Goal: Transaction & Acquisition: Purchase product/service

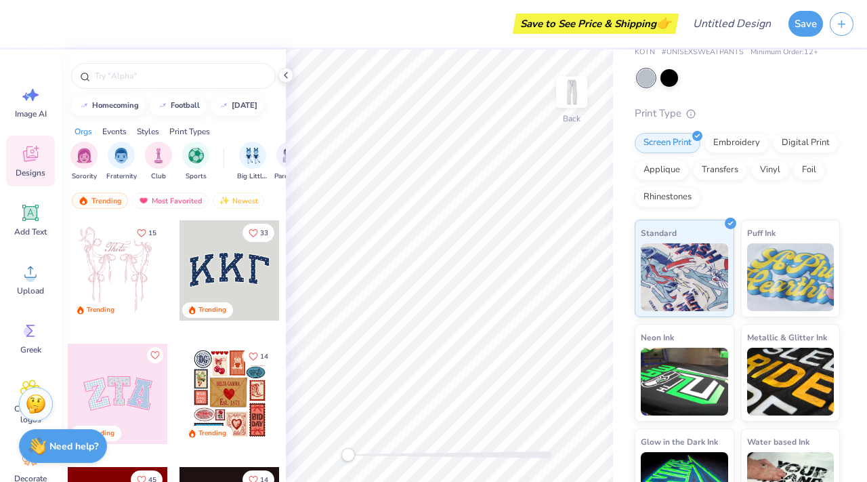
scroll to position [85, 0]
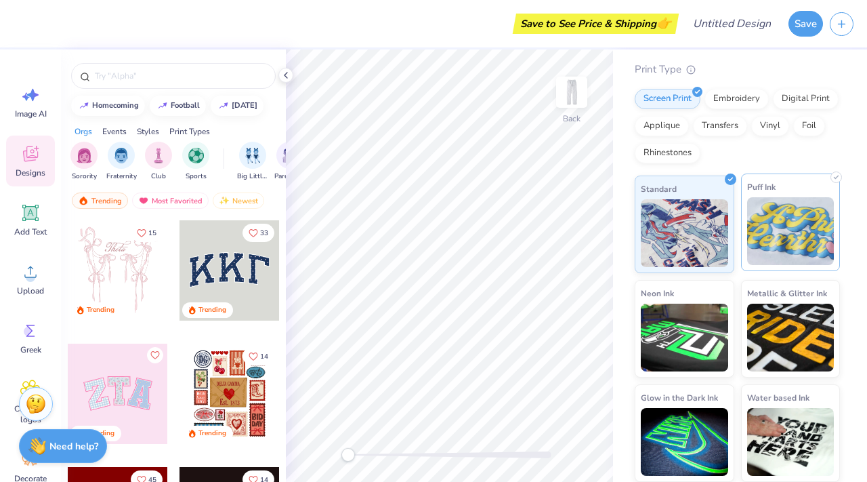
click at [782, 228] on img at bounding box center [790, 231] width 87 height 68
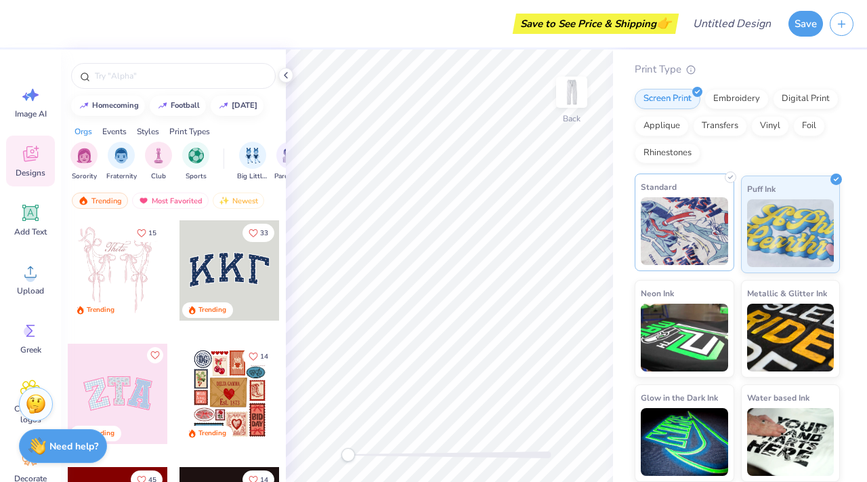
scroll to position [0, 0]
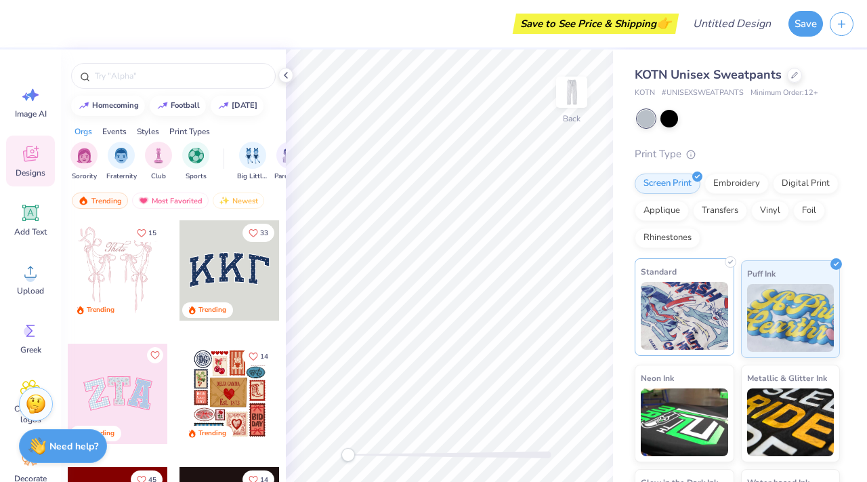
click at [690, 303] on img at bounding box center [684, 316] width 87 height 68
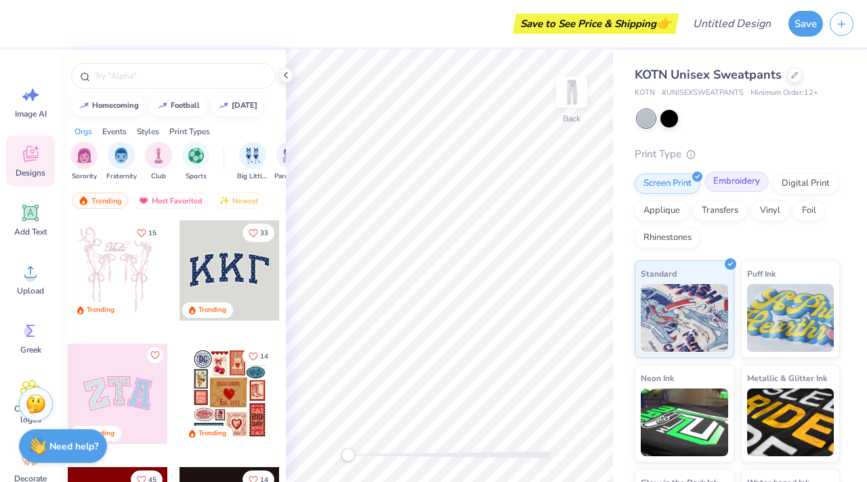
click at [726, 188] on div "Embroidery" at bounding box center [736, 181] width 64 height 20
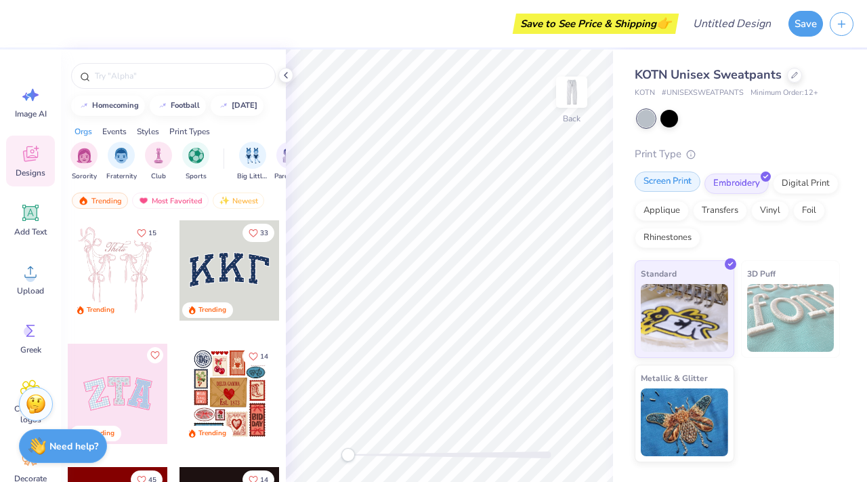
click at [667, 188] on div "Screen Print" at bounding box center [668, 181] width 66 height 20
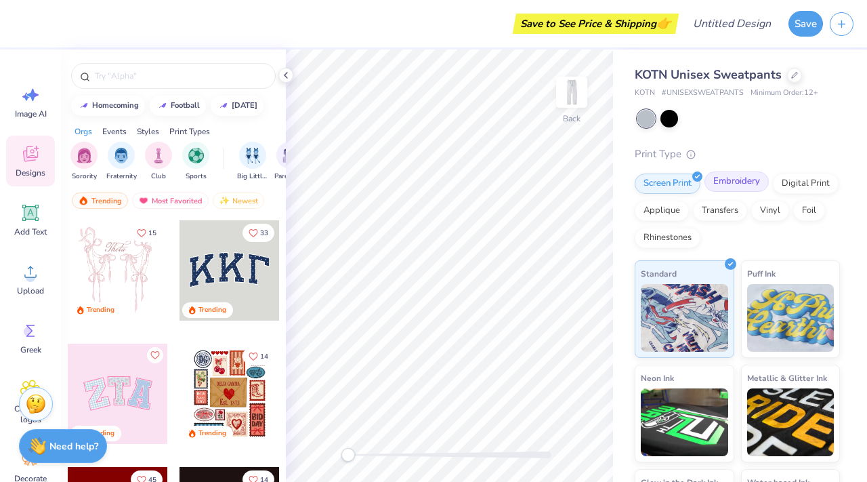
click at [731, 186] on div "Embroidery" at bounding box center [736, 181] width 64 height 20
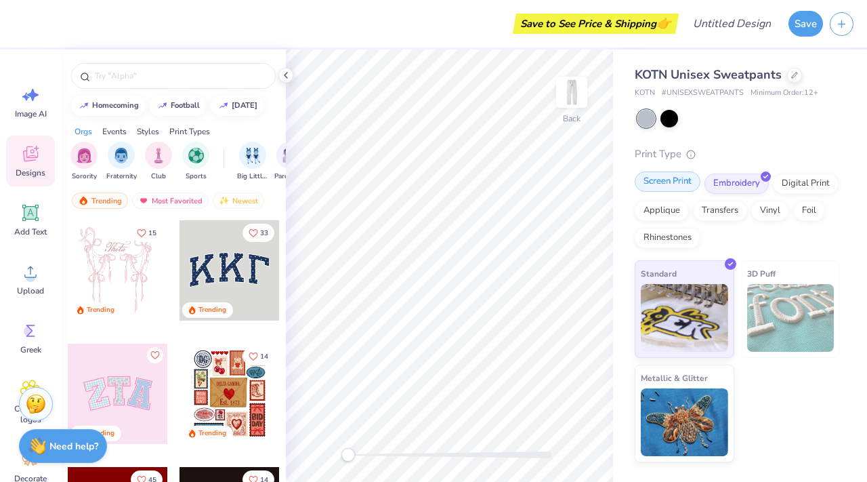
click at [668, 183] on div "Screen Print" at bounding box center [668, 181] width 66 height 20
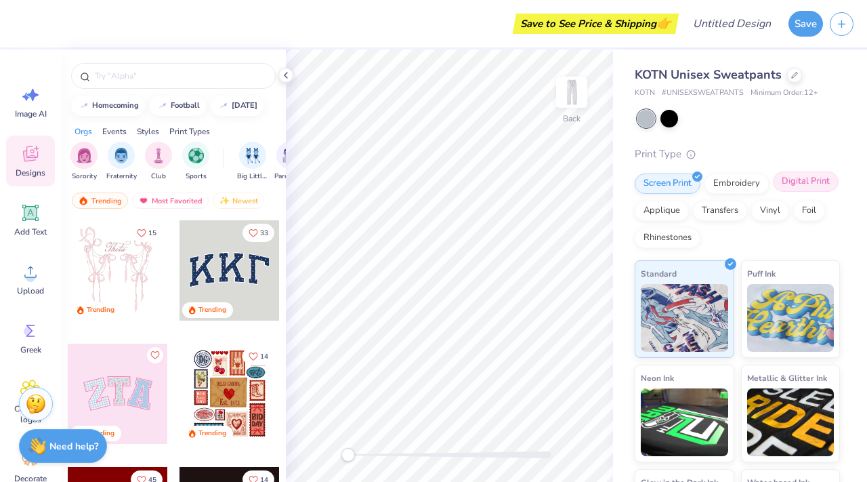
click at [773, 192] on div "Digital Print" at bounding box center [806, 181] width 66 height 20
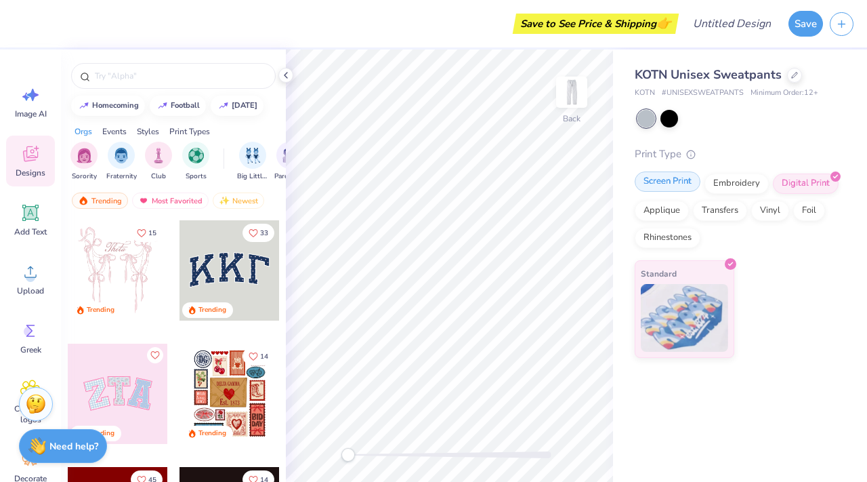
click at [668, 186] on div "Screen Print" at bounding box center [668, 181] width 66 height 20
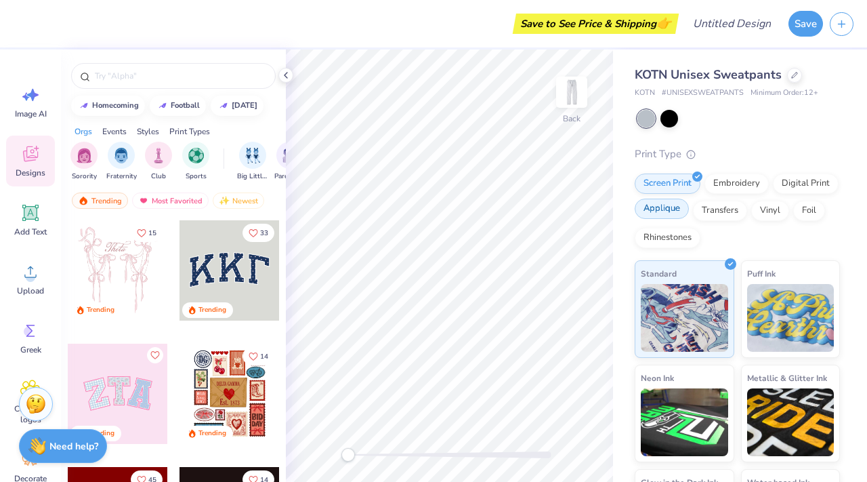
click at [689, 206] on div "Applique" at bounding box center [662, 208] width 54 height 20
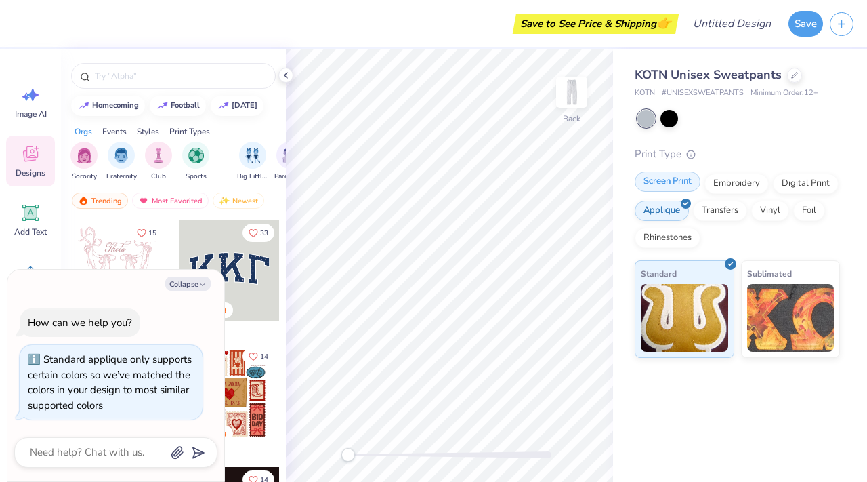
click at [649, 181] on div "Screen Print" at bounding box center [668, 181] width 66 height 20
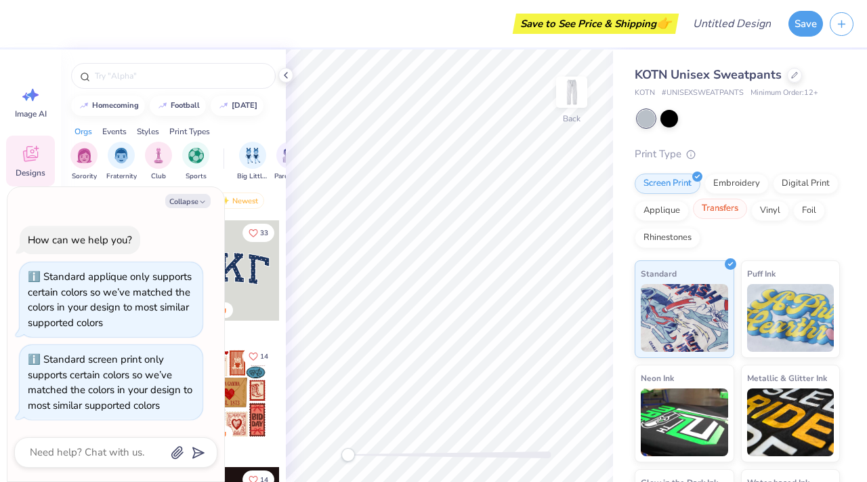
click at [747, 211] on div "Transfers" at bounding box center [720, 208] width 54 height 20
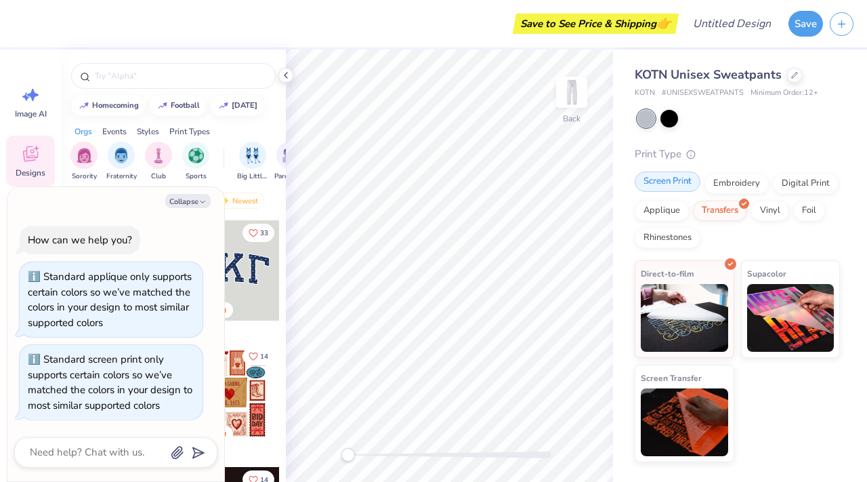
click at [664, 182] on div "Screen Print" at bounding box center [668, 181] width 66 height 20
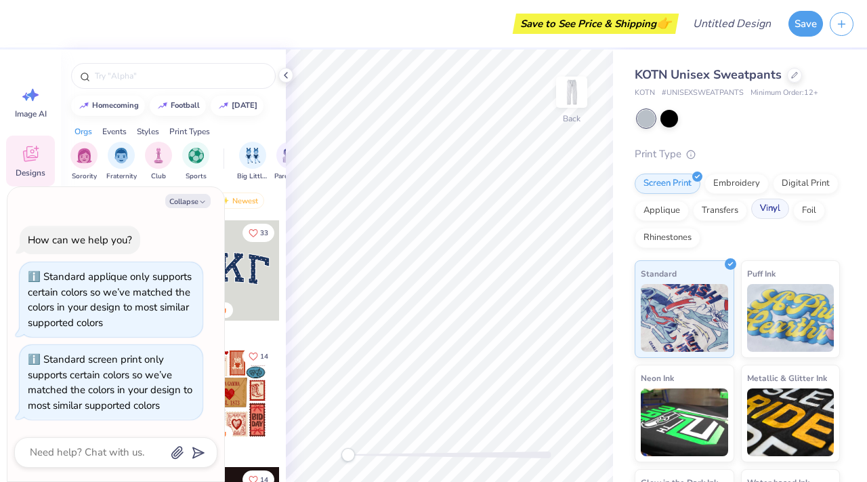
click at [751, 219] on div "Vinyl" at bounding box center [770, 208] width 38 height 20
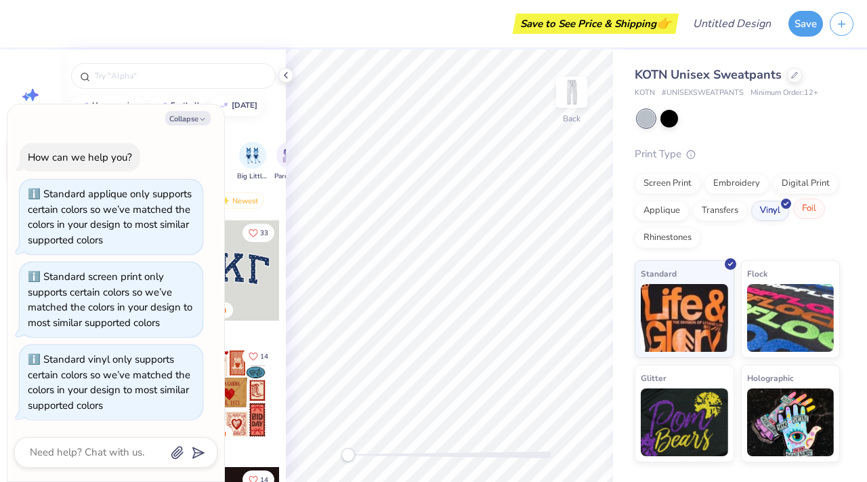
click at [819, 213] on div "Foil" at bounding box center [809, 208] width 32 height 20
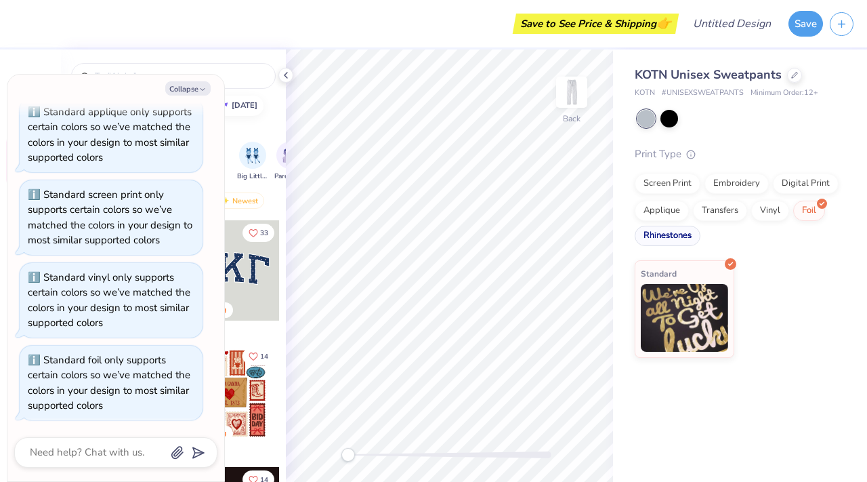
click at [659, 230] on div "Rhinestones" at bounding box center [668, 236] width 66 height 20
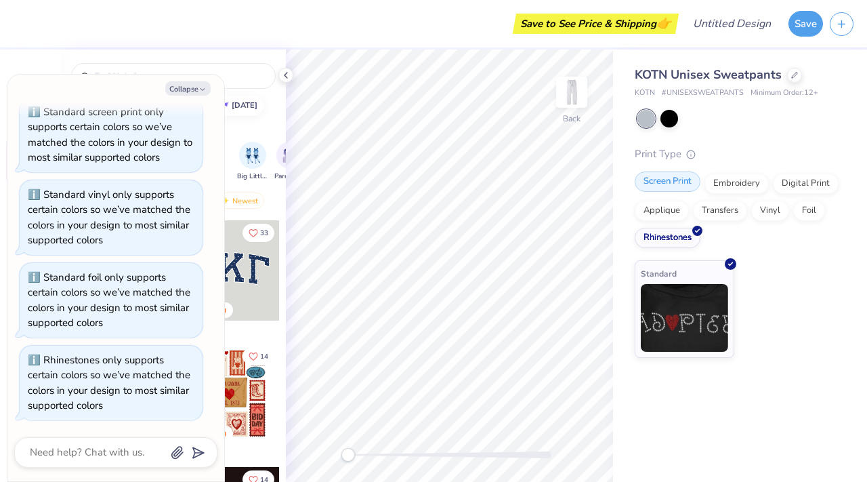
click at [662, 178] on div "Screen Print" at bounding box center [668, 181] width 66 height 20
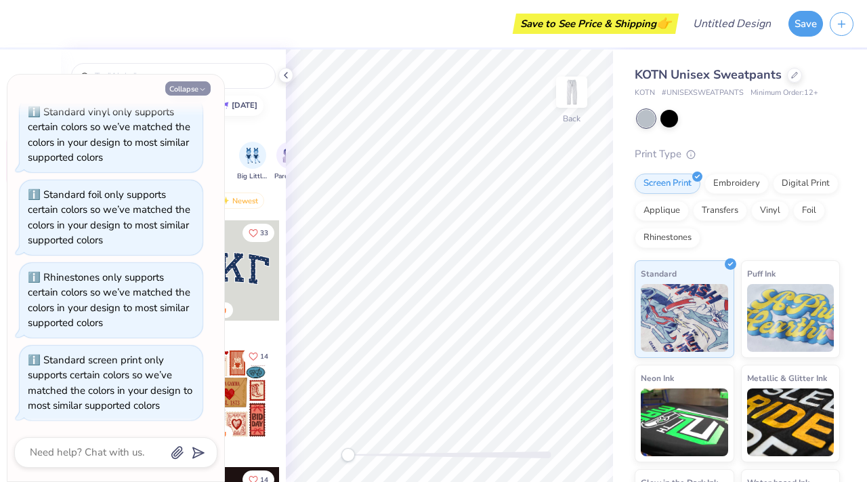
click at [194, 89] on button "Collapse" at bounding box center [187, 88] width 45 height 14
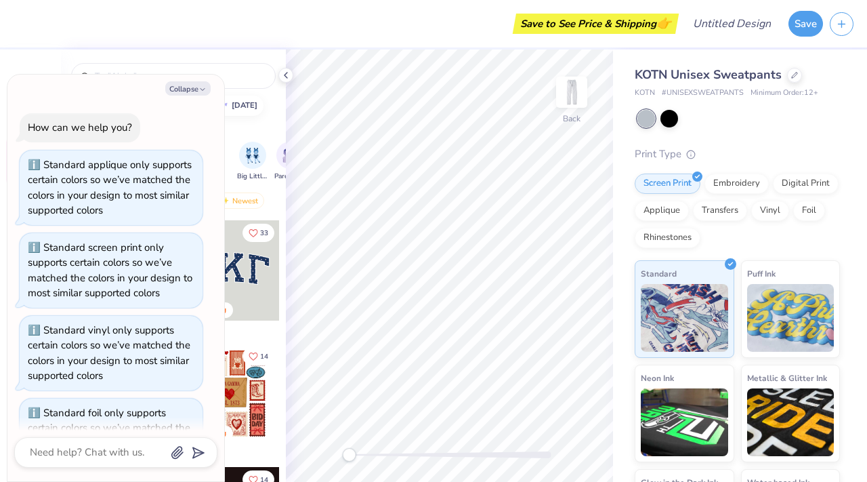
scroll to position [301, 0]
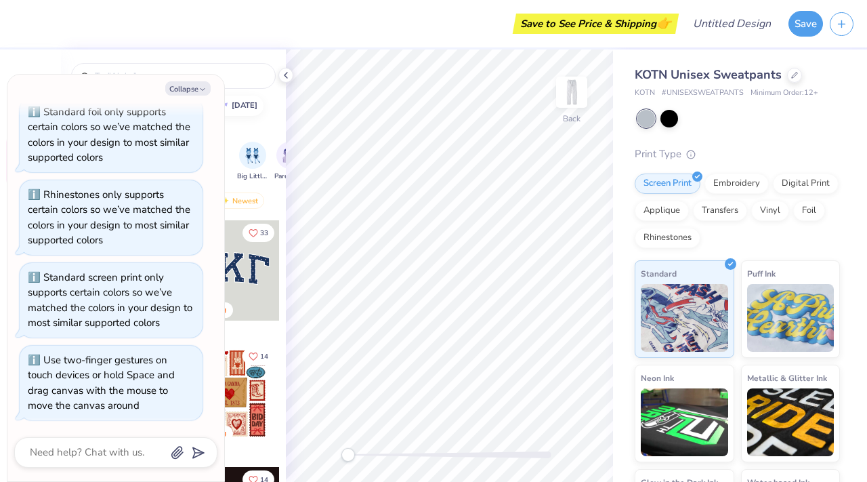
click at [289, 453] on div "Back" at bounding box center [449, 265] width 327 height 432
click at [186, 80] on div "Collapse How can we help you? Standard applique only supports certain colors so…" at bounding box center [115, 278] width 217 height 406
click at [186, 87] on button "Collapse" at bounding box center [187, 88] width 45 height 14
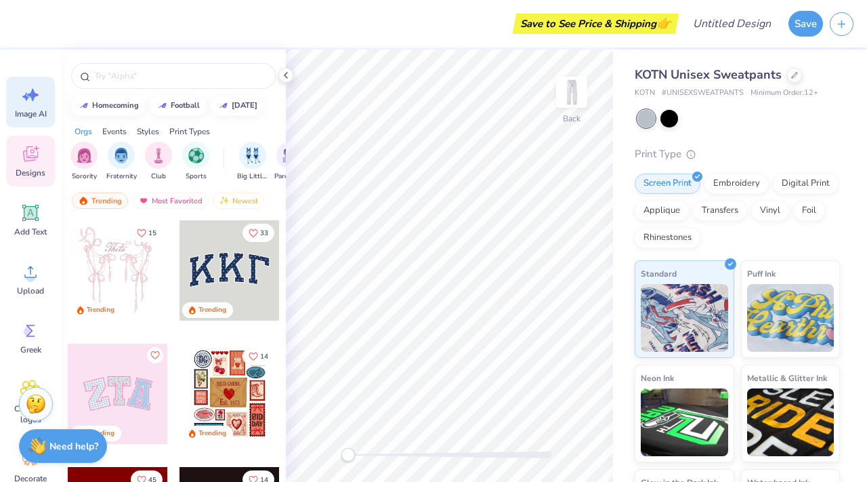
click at [37, 118] on span "Image AI" at bounding box center [31, 113] width 32 height 11
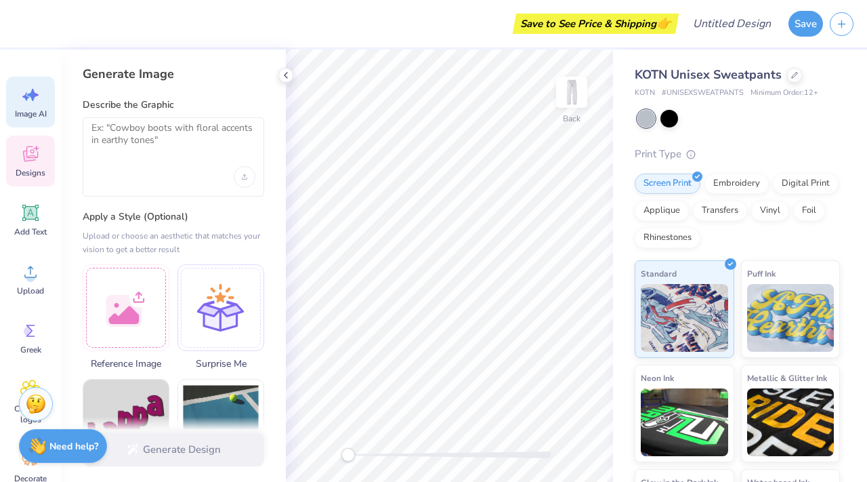
click at [26, 167] on span "Designs" at bounding box center [31, 172] width 30 height 11
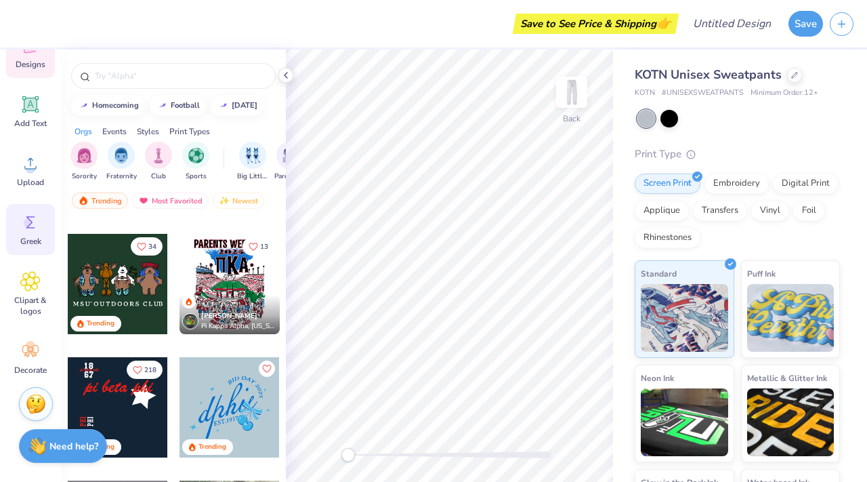
scroll to position [109, 0]
click at [26, 358] on icon at bounding box center [30, 350] width 20 height 20
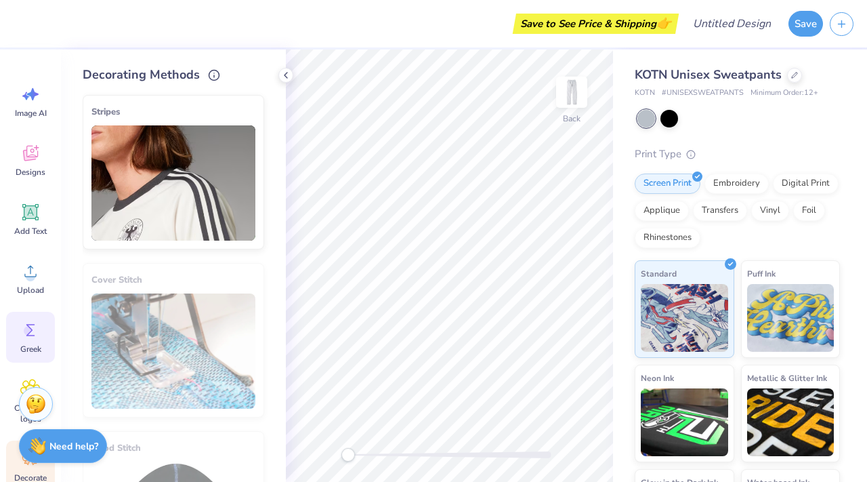
scroll to position [0, 0]
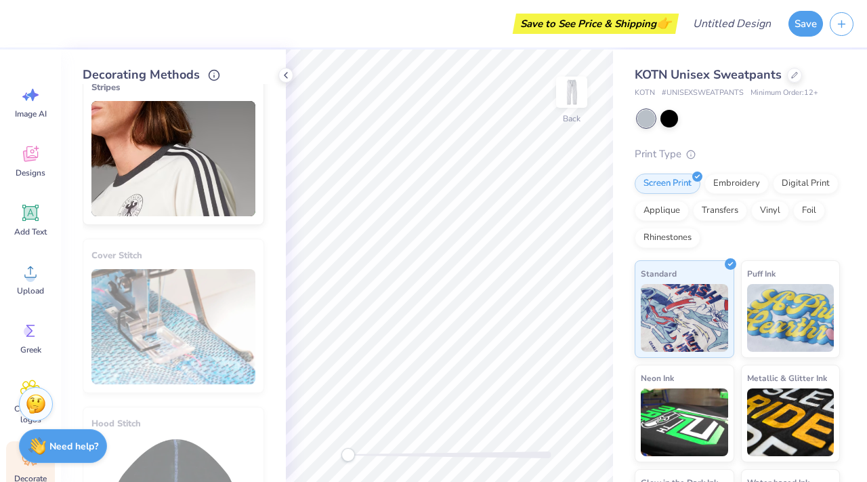
click at [188, 144] on img at bounding box center [173, 158] width 164 height 115
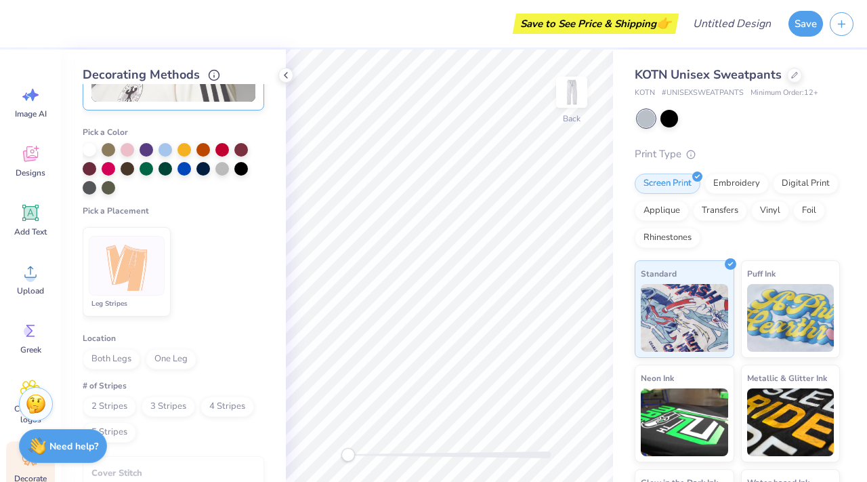
scroll to position [123, 0]
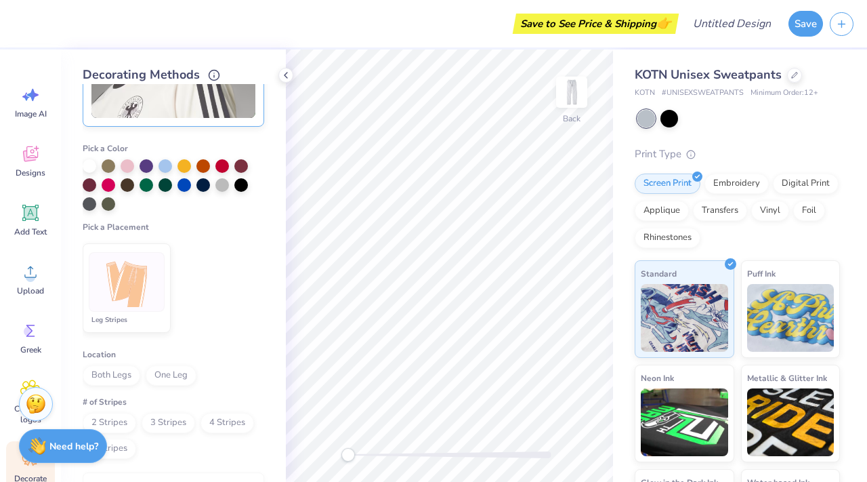
click at [129, 281] on img at bounding box center [127, 282] width 51 height 51
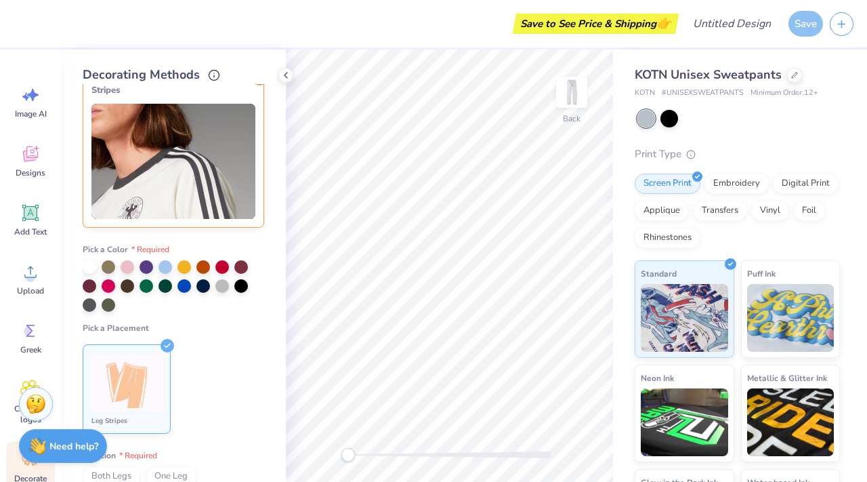
scroll to position [0, 0]
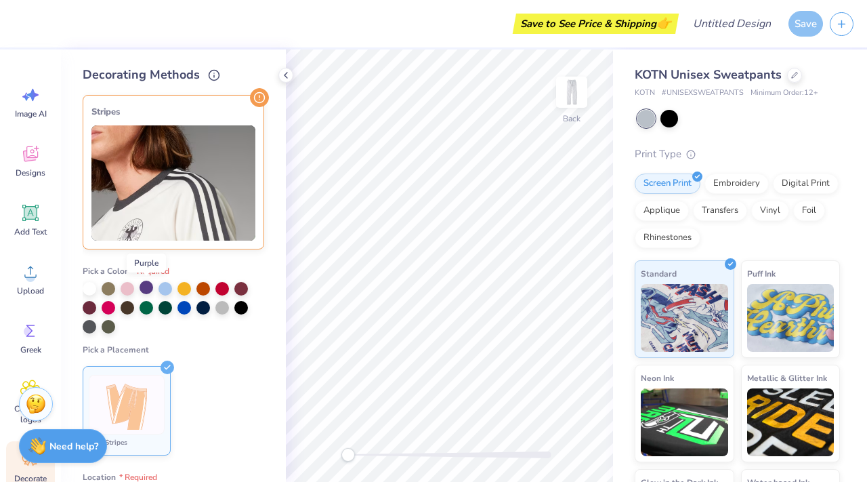
click at [146, 290] on div at bounding box center [147, 287] width 14 height 14
click at [146, 315] on div at bounding box center [174, 307] width 182 height 51
click at [146, 308] on div at bounding box center [147, 306] width 14 height 14
click at [168, 310] on div at bounding box center [165, 306] width 14 height 14
click at [128, 306] on div at bounding box center [128, 306] width 14 height 14
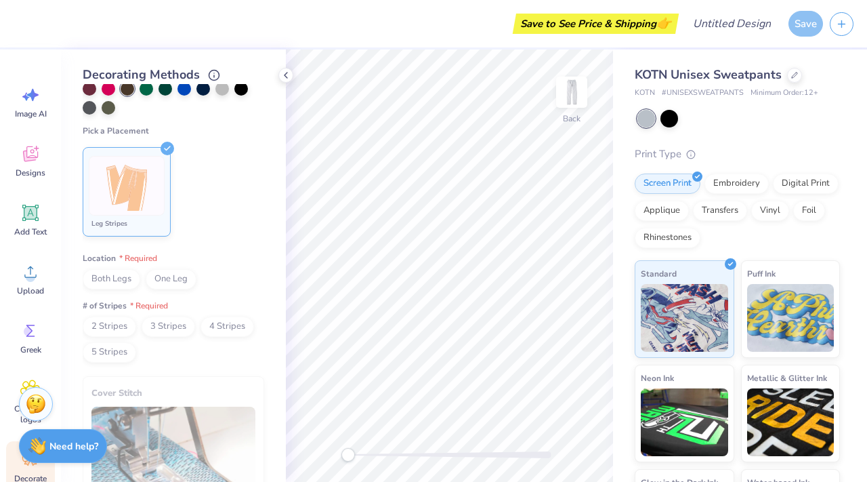
scroll to position [225, 0]
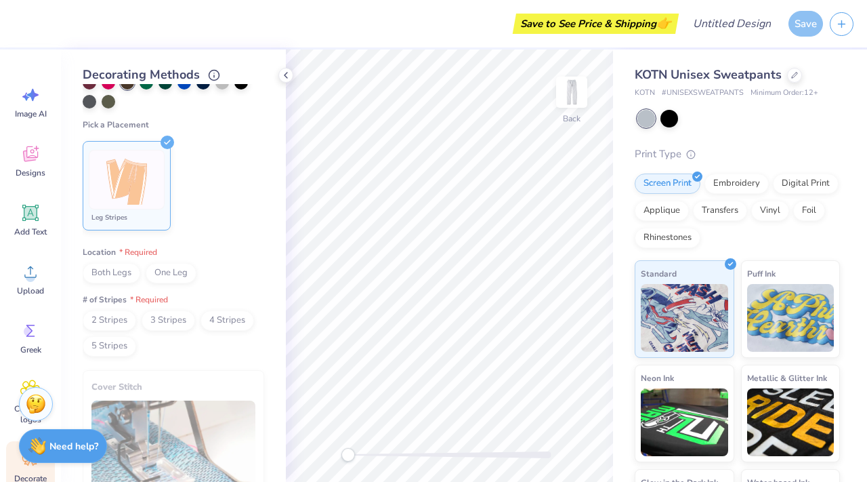
click at [111, 270] on span "Both Legs" at bounding box center [112, 273] width 58 height 20
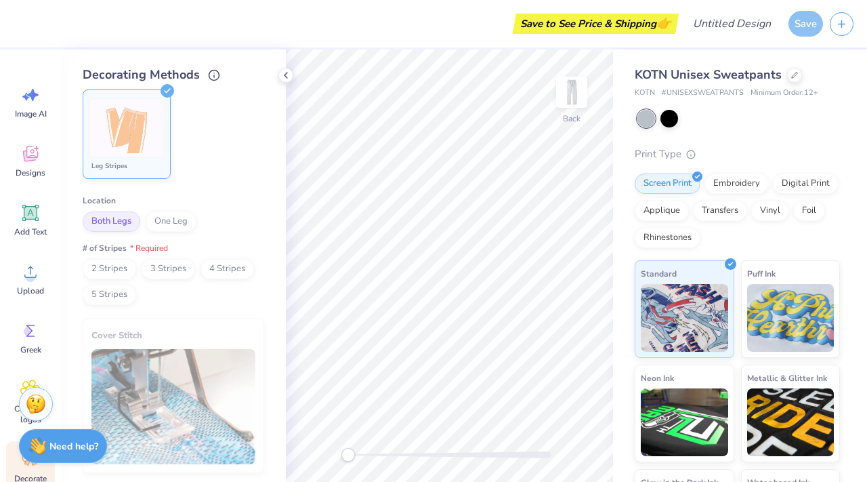
scroll to position [286, 0]
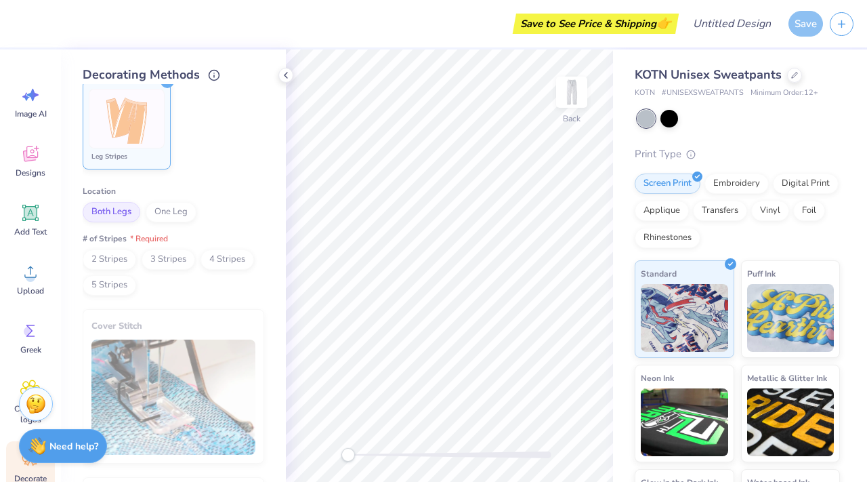
click at [86, 253] on span "2 Stripes" at bounding box center [110, 259] width 54 height 20
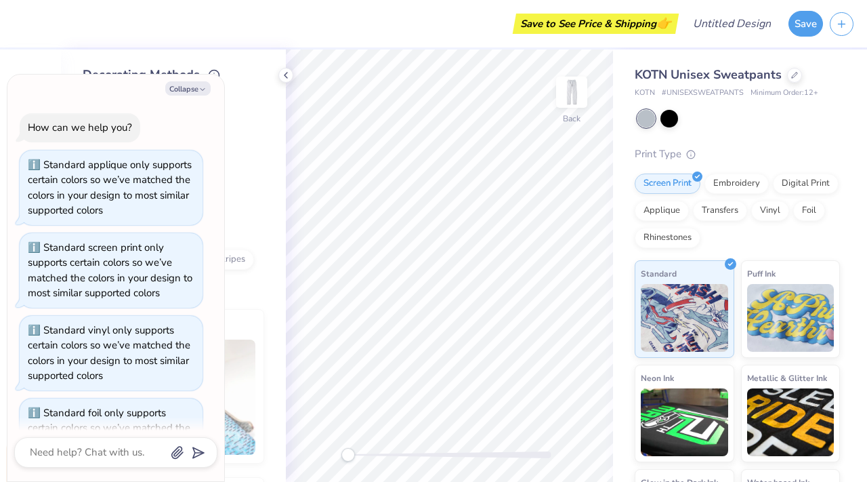
scroll to position [399, 0]
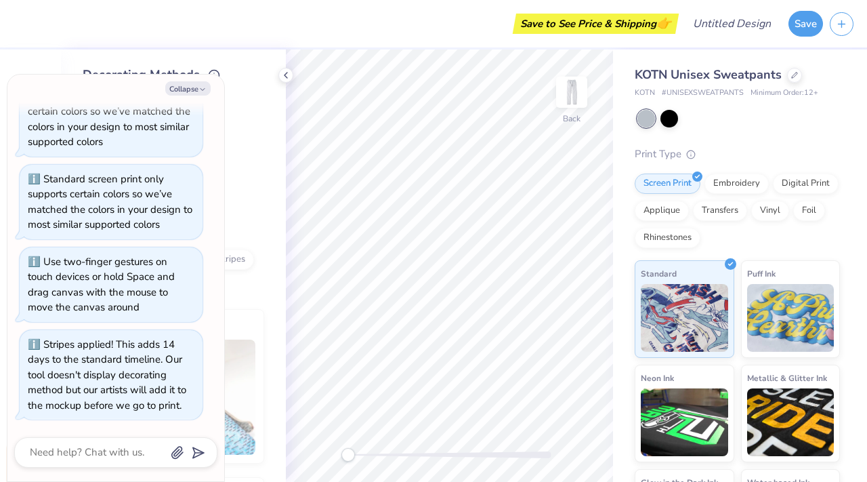
click at [186, 95] on div "Collapse How can we help you? Standard applique only supports certain colors so…" at bounding box center [115, 278] width 217 height 406
click at [194, 92] on button "Collapse" at bounding box center [187, 88] width 45 height 14
type textarea "x"
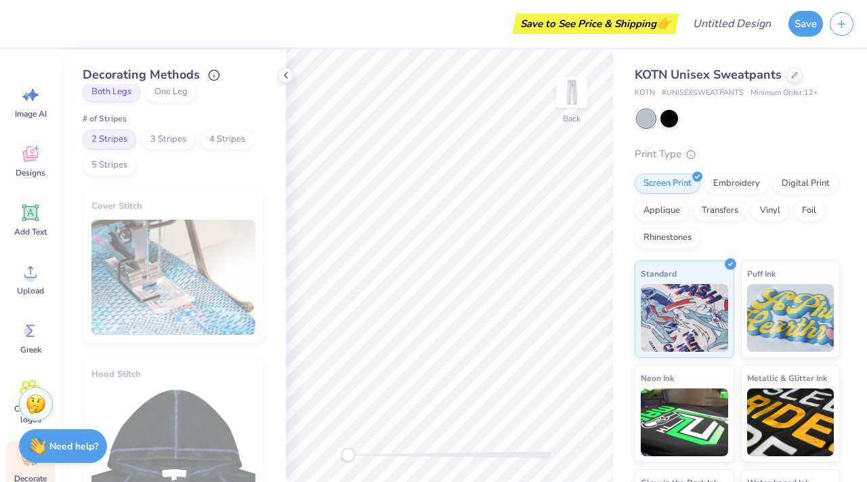
scroll to position [408, 0]
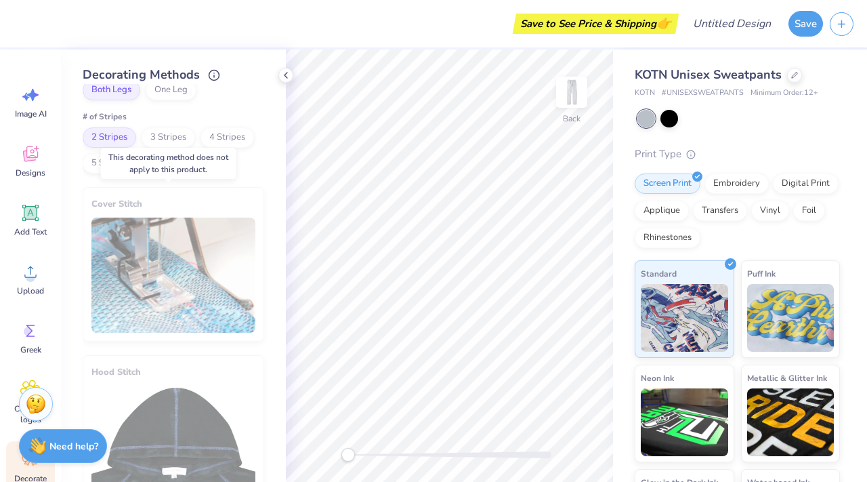
click at [210, 305] on div "Cover Stitch" at bounding box center [174, 264] width 182 height 154
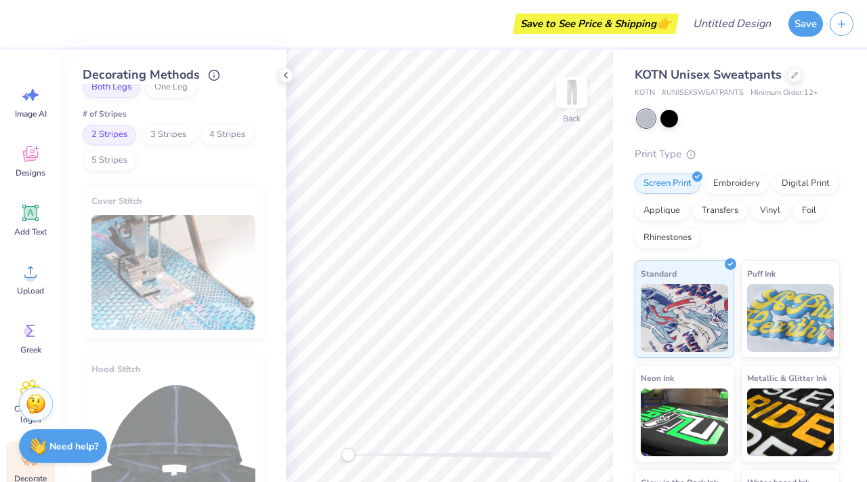
click at [167, 142] on span "3 Stripes" at bounding box center [169, 135] width 54 height 20
click at [104, 136] on span "2 Stripes" at bounding box center [110, 135] width 54 height 20
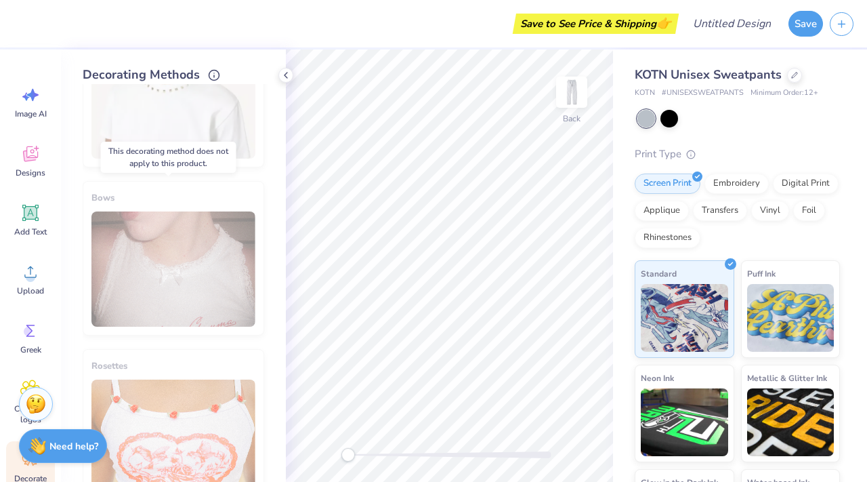
scroll to position [1121, 0]
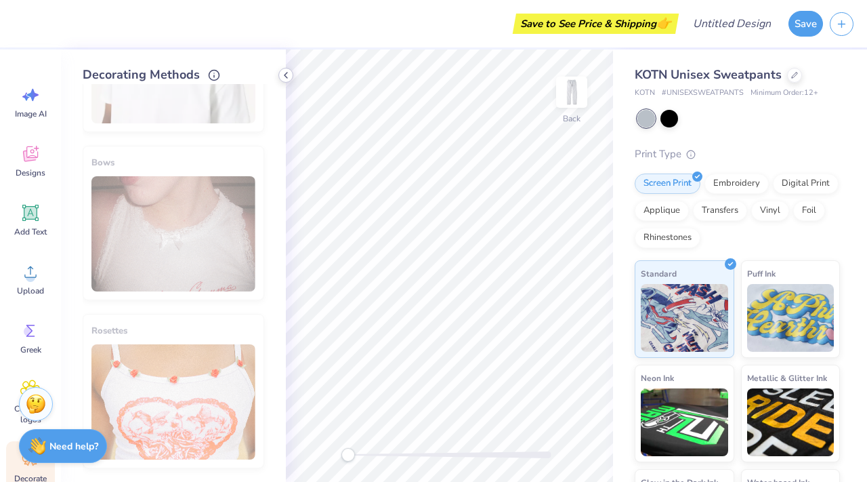
click at [290, 75] on icon at bounding box center [285, 75] width 11 height 11
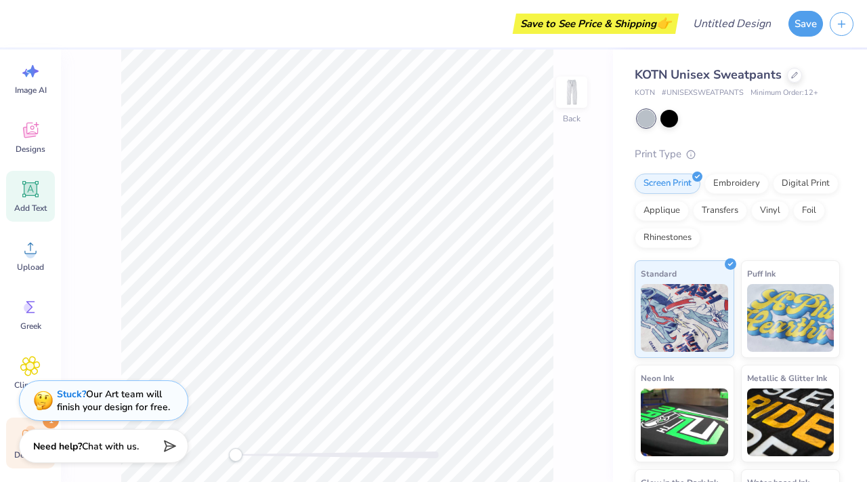
scroll to position [0, 0]
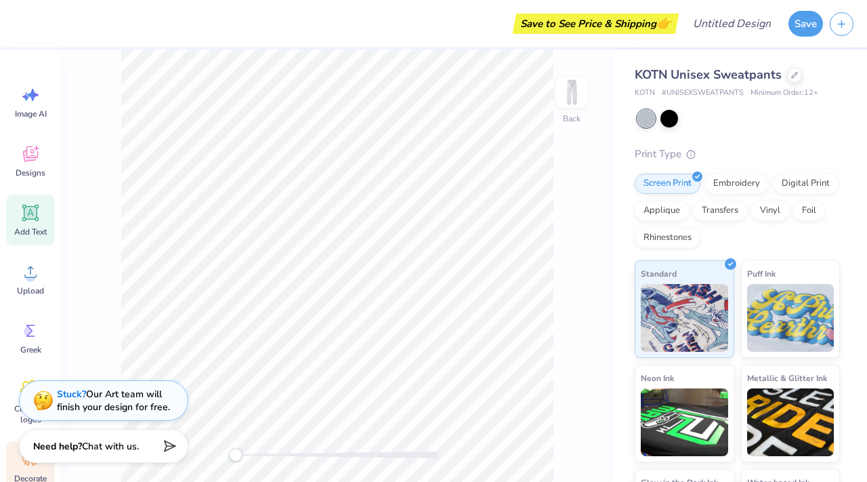
click at [35, 177] on span "Designs" at bounding box center [31, 172] width 30 height 11
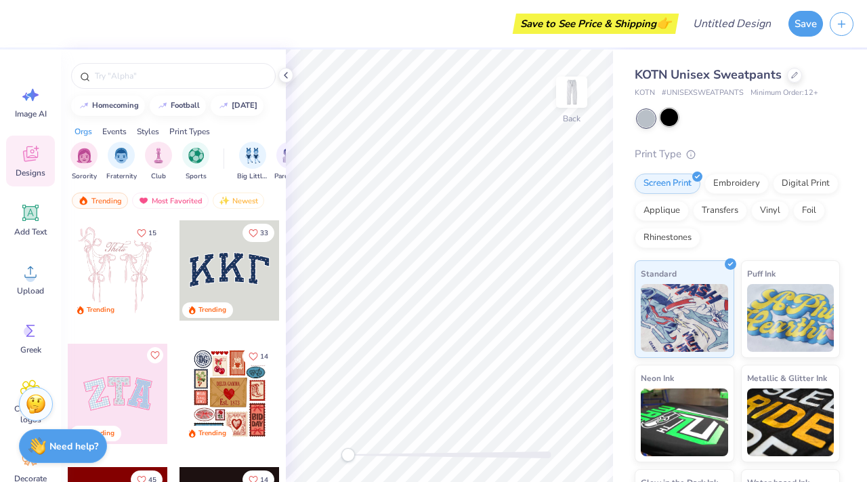
click at [663, 119] on div at bounding box center [669, 117] width 18 height 18
click at [643, 116] on div at bounding box center [646, 119] width 18 height 18
click at [674, 119] on div at bounding box center [669, 117] width 18 height 18
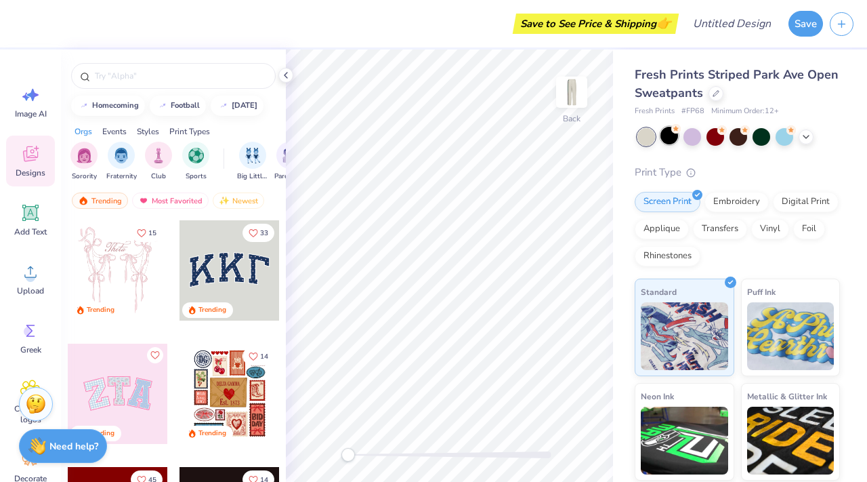
click at [670, 134] on div at bounding box center [669, 136] width 18 height 18
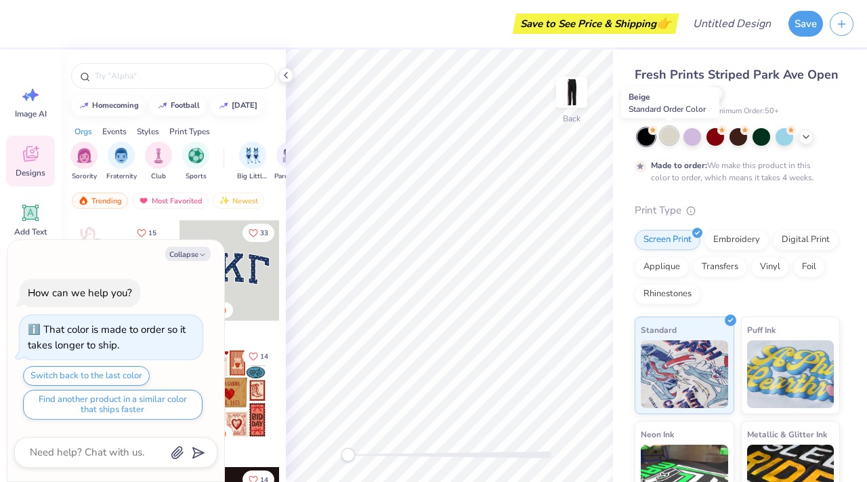
click at [669, 134] on div at bounding box center [669, 136] width 18 height 18
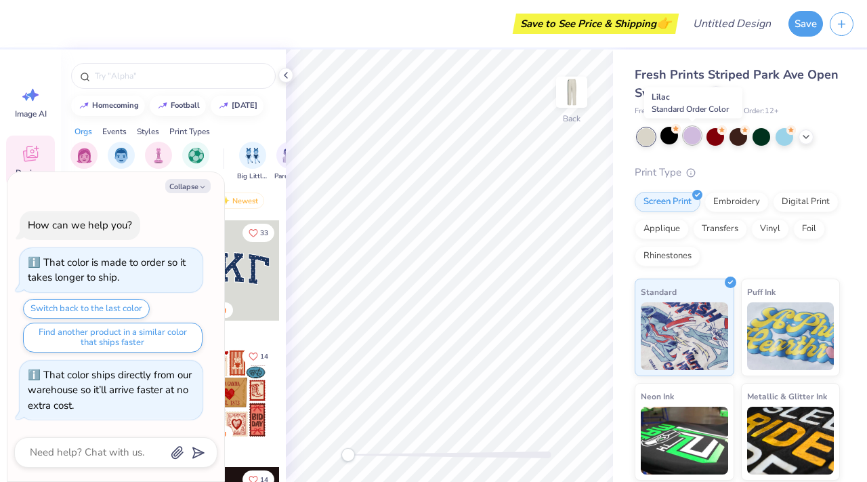
click at [696, 141] on div at bounding box center [692, 136] width 18 height 18
click at [789, 137] on div at bounding box center [784, 136] width 18 height 18
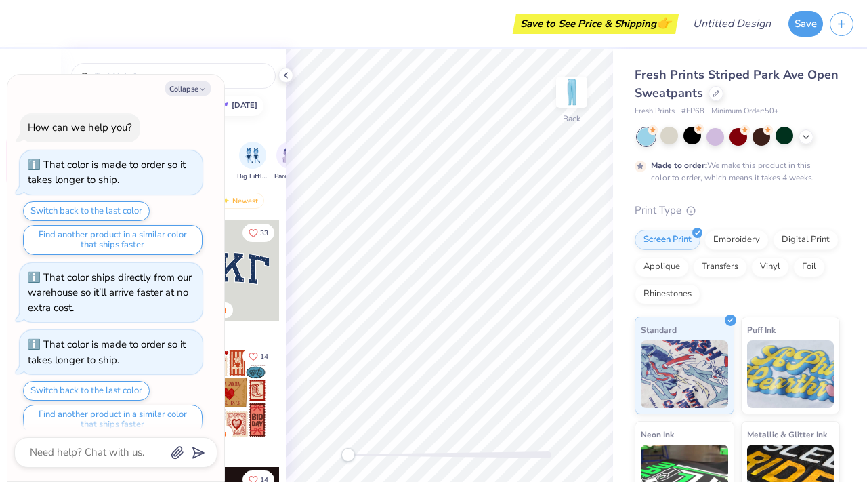
scroll to position [15, 0]
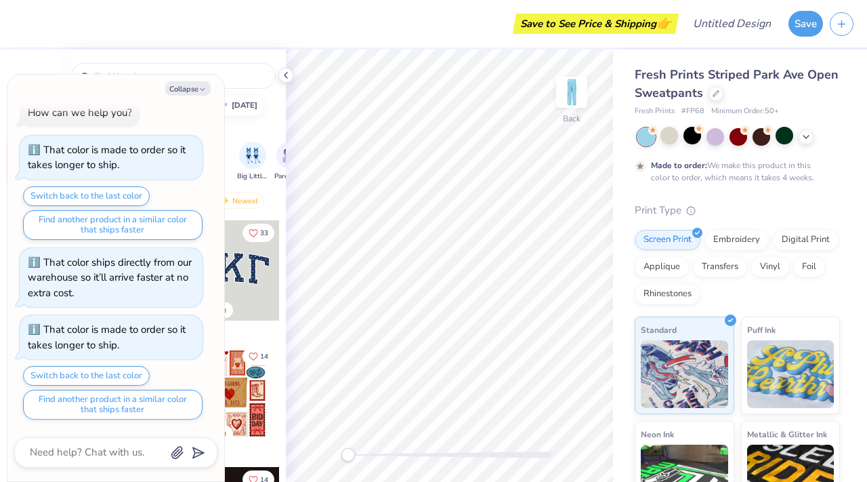
click at [814, 140] on div at bounding box center [738, 137] width 203 height 18
click at [805, 140] on icon at bounding box center [806, 135] width 11 height 11
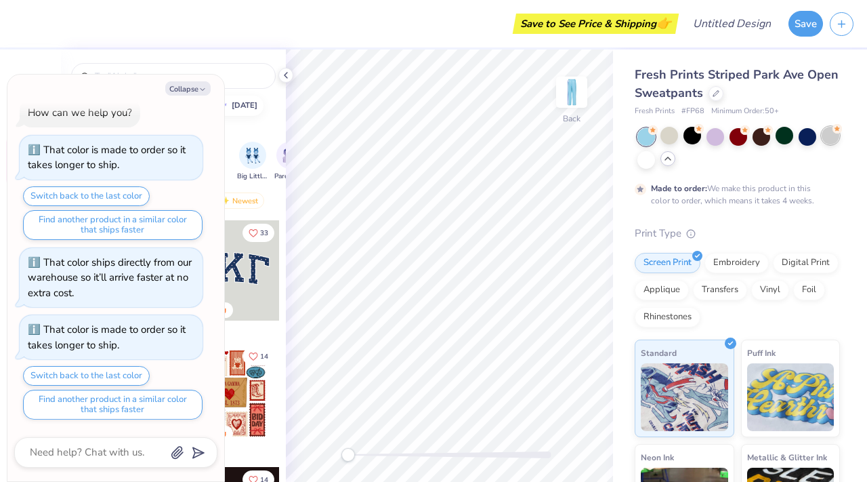
click at [822, 144] on div at bounding box center [831, 136] width 18 height 18
click at [655, 158] on div at bounding box center [646, 159] width 18 height 18
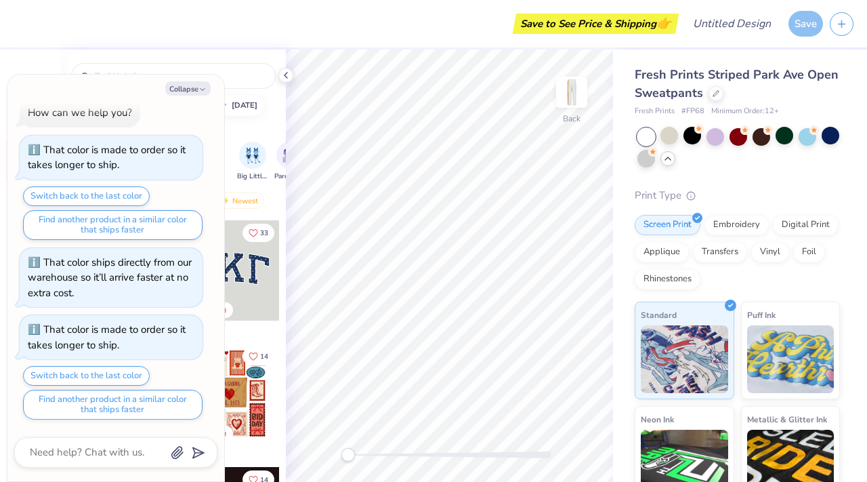
scroll to position [82, 0]
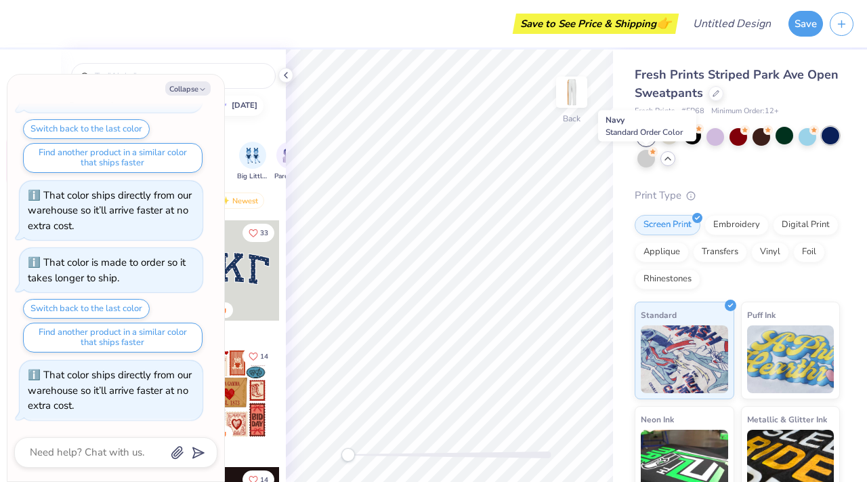
click at [822, 144] on div at bounding box center [831, 136] width 18 height 18
click at [786, 132] on div at bounding box center [784, 136] width 18 height 18
click at [739, 137] on div at bounding box center [738, 136] width 18 height 18
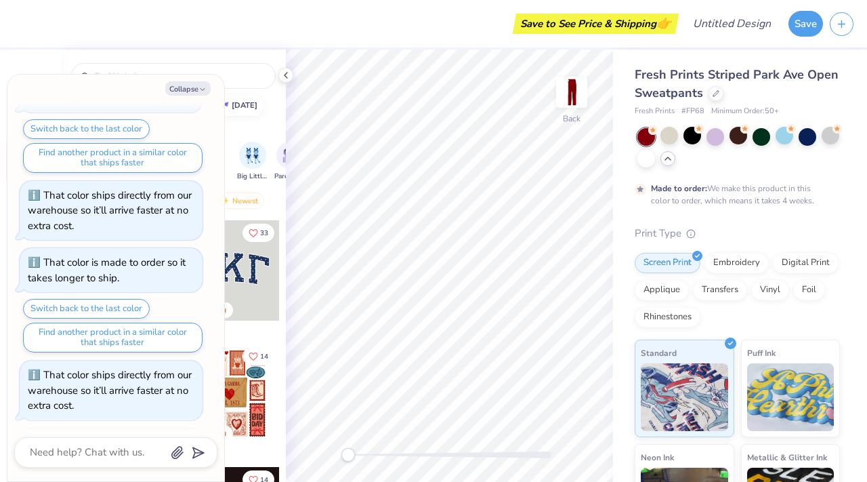
scroll to position [194, 0]
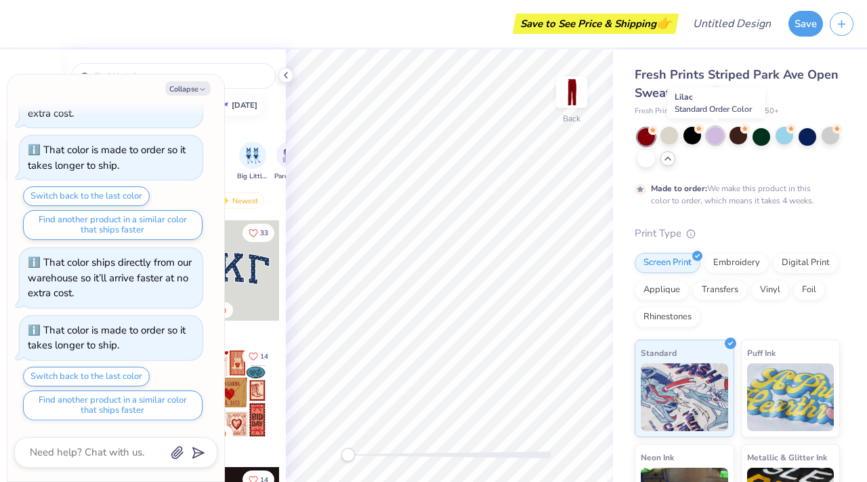
click at [710, 141] on div at bounding box center [715, 136] width 18 height 18
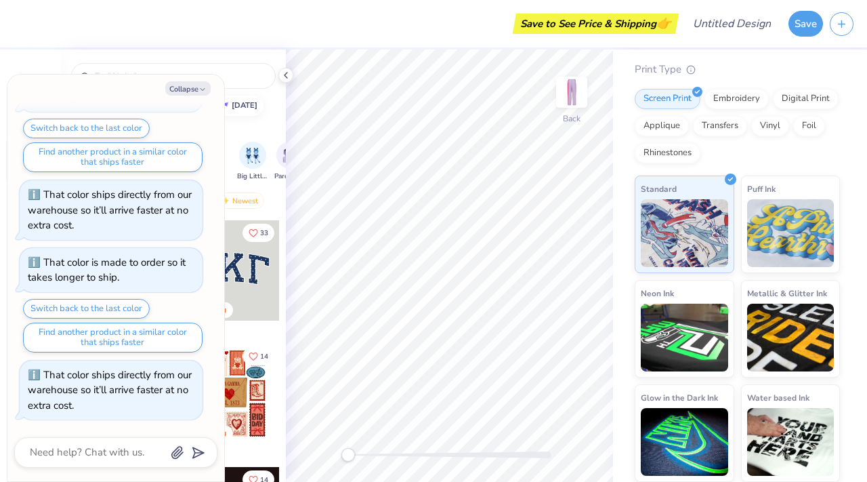
scroll to position [0, 0]
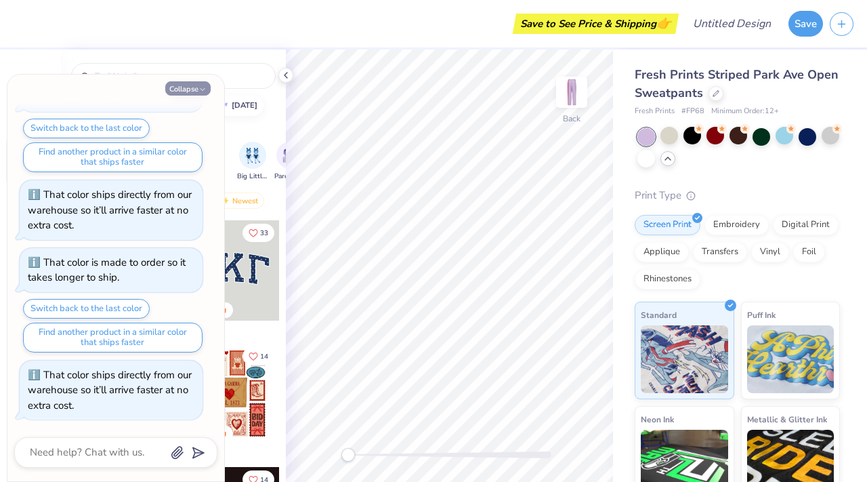
click at [198, 89] on icon "button" at bounding box center [202, 89] width 8 height 8
type textarea "x"
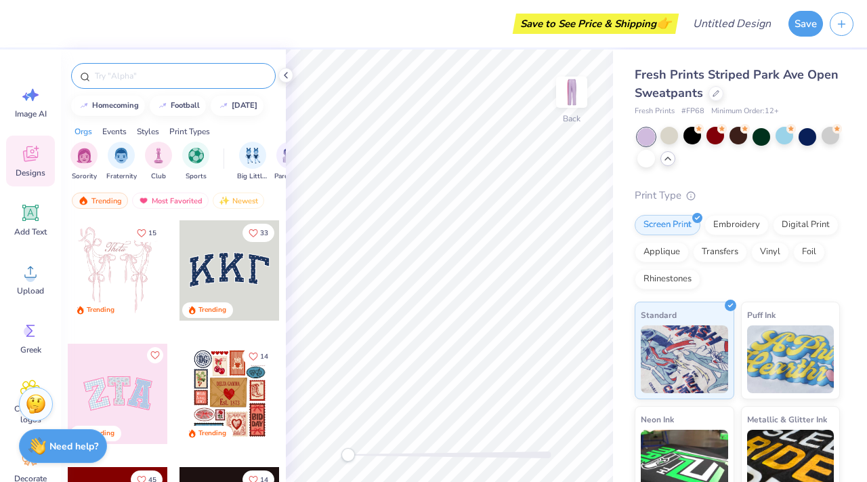
click at [135, 82] on input "text" at bounding box center [179, 76] width 173 height 14
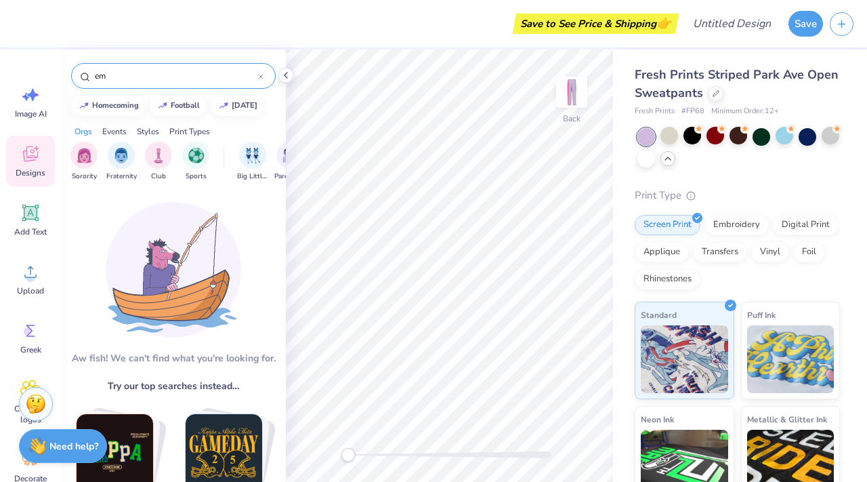
type input "e"
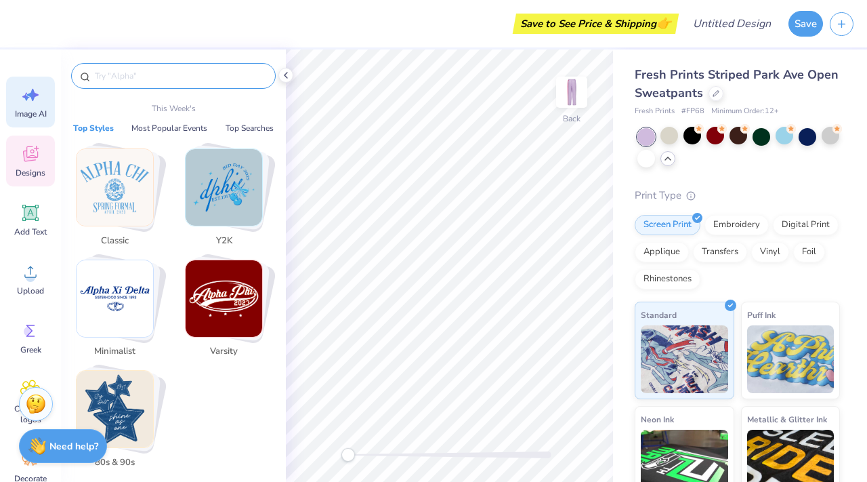
click at [22, 116] on span "Image AI" at bounding box center [31, 113] width 32 height 11
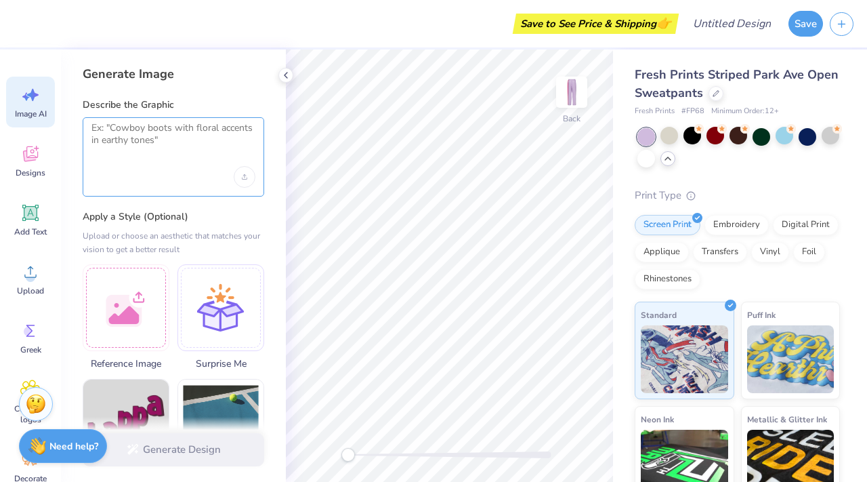
click at [144, 152] on textarea at bounding box center [173, 139] width 164 height 34
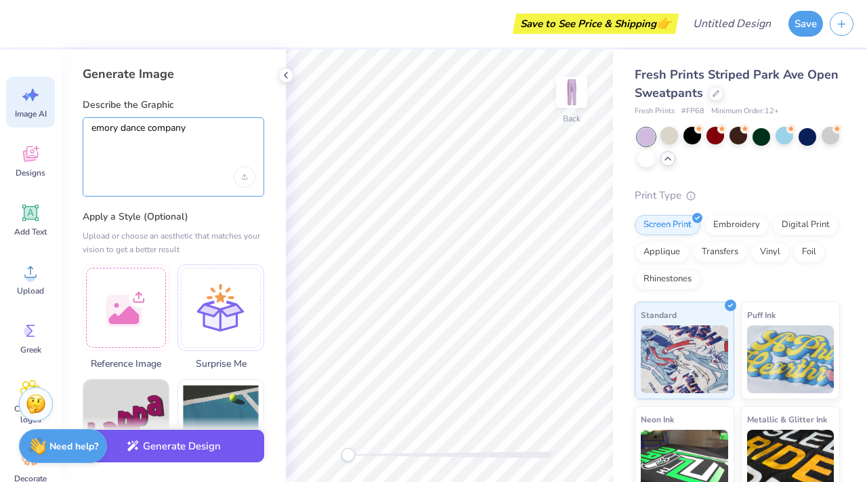
type textarea "emory dance company"
click at [148, 456] on button "Generate Design" at bounding box center [174, 445] width 182 height 33
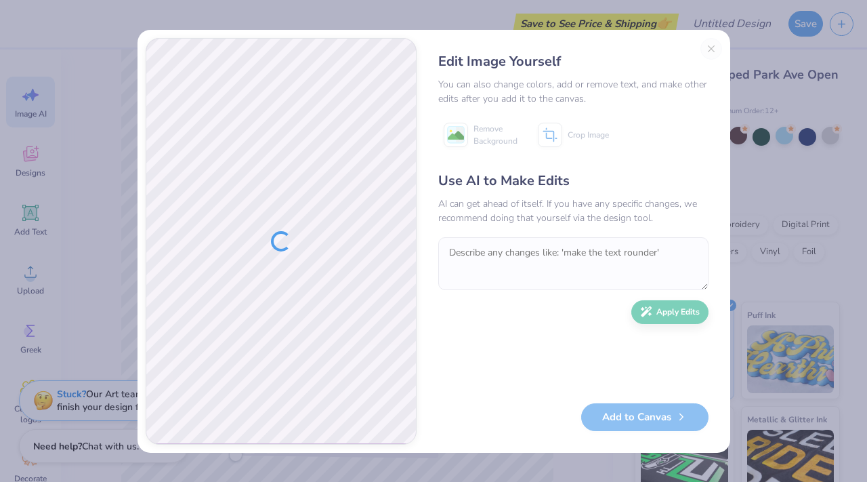
click at [488, 387] on div "Use AI to Make Edits AI can get ahead of itself. If you have any specific chang…" at bounding box center [573, 280] width 270 height 219
click at [714, 51] on div "Edit Image Yourself You can also change colors, add or remove text, and make ot…" at bounding box center [573, 241] width 297 height 406
click at [712, 47] on div "Edit Image Yourself You can also change colors, add or remove text, and make ot…" at bounding box center [573, 241] width 297 height 406
click at [706, 49] on div "Edit Image Yourself You can also change colors, add or remove text, and make ot…" at bounding box center [573, 241] width 297 height 406
click at [826, 85] on div "Edit Image Yourself You can also change colors, add or remove text, and make ot…" at bounding box center [433, 241] width 867 height 482
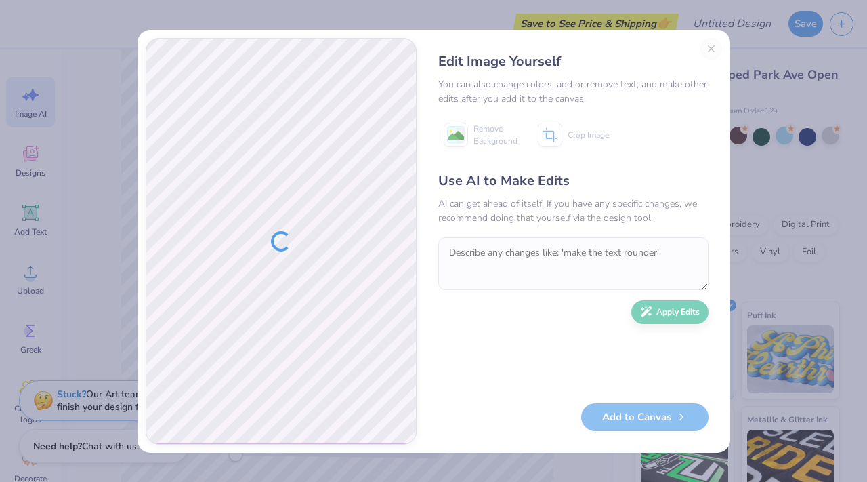
click at [715, 54] on div "Edit Image Yourself You can also change colors, add or remove text, and make ot…" at bounding box center [573, 241] width 297 height 406
click at [705, 47] on div "Edit Image Yourself You can also change colors, add or remove text, and make ot…" at bounding box center [573, 241] width 297 height 406
click at [710, 51] on div "Edit Image Yourself You can also change colors, add or remove text, and make ot…" at bounding box center [573, 241] width 297 height 406
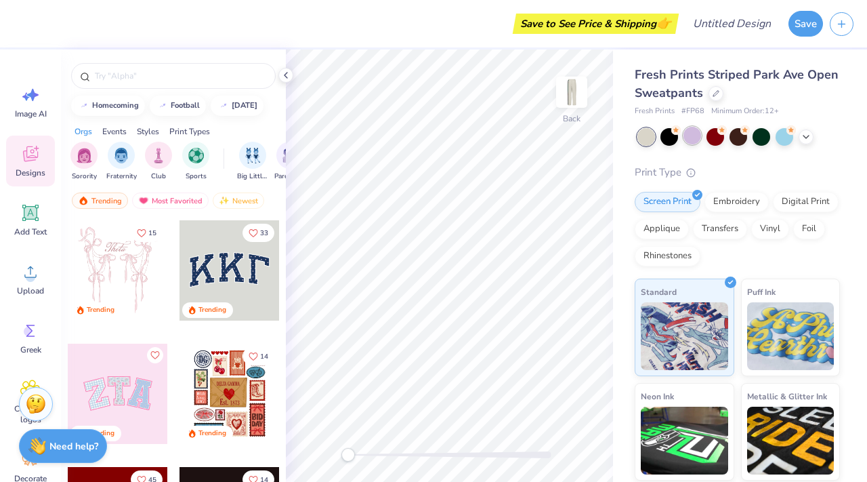
click at [694, 132] on div at bounding box center [692, 136] width 18 height 18
click at [30, 244] on div "Add Text" at bounding box center [30, 219] width 49 height 51
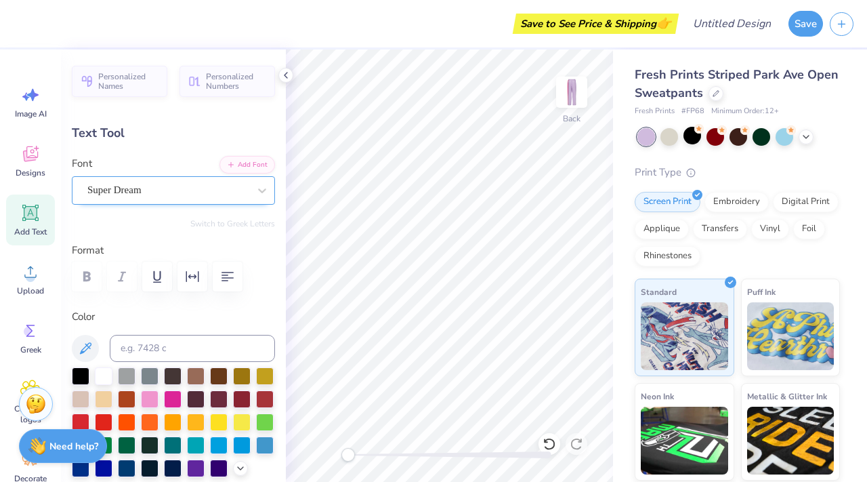
click at [154, 184] on div "Super Dream" at bounding box center [168, 189] width 164 height 21
click at [155, 180] on div "Super Dream" at bounding box center [168, 189] width 164 height 21
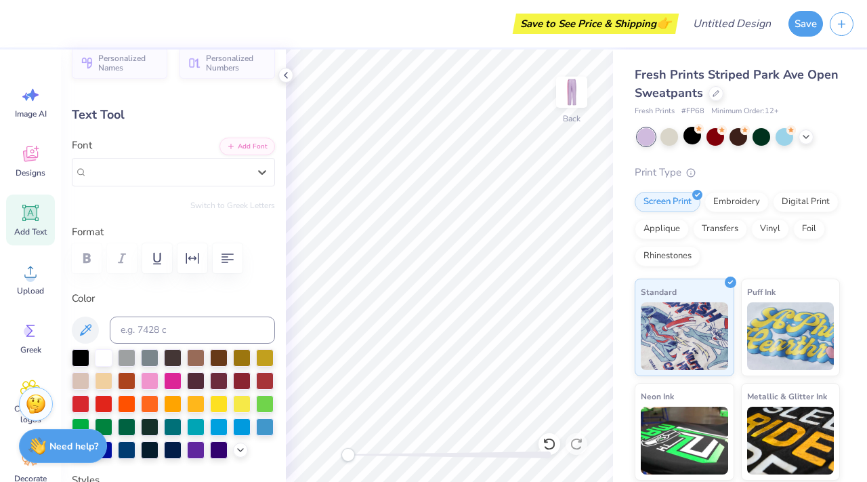
scroll to position [20, 0]
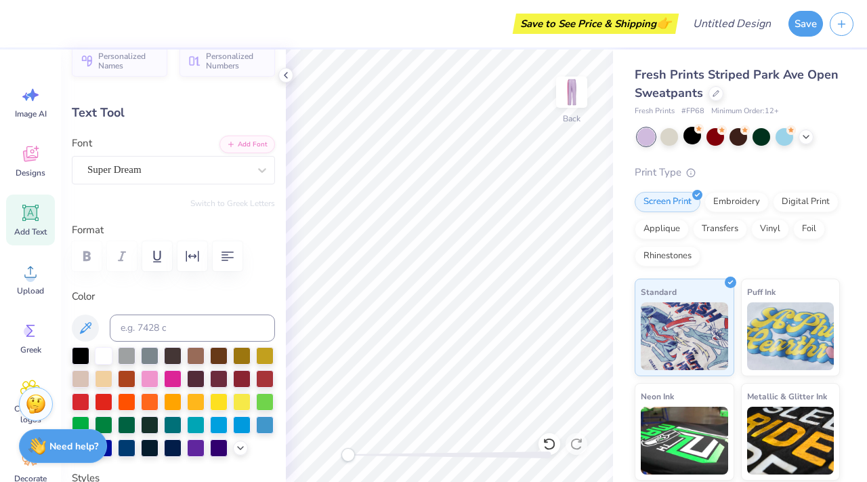
click at [140, 201] on div "Switch to Greek Letters" at bounding box center [173, 203] width 203 height 11
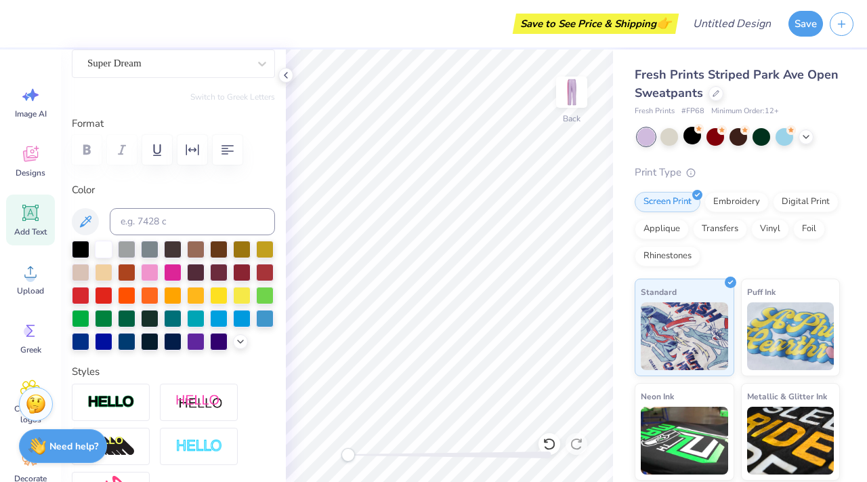
scroll to position [127, 0]
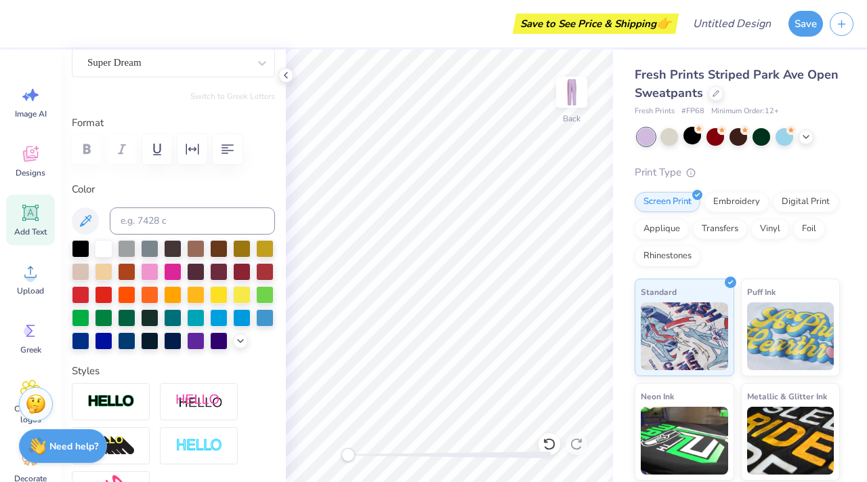
click at [85, 121] on label "Format" at bounding box center [173, 123] width 203 height 16
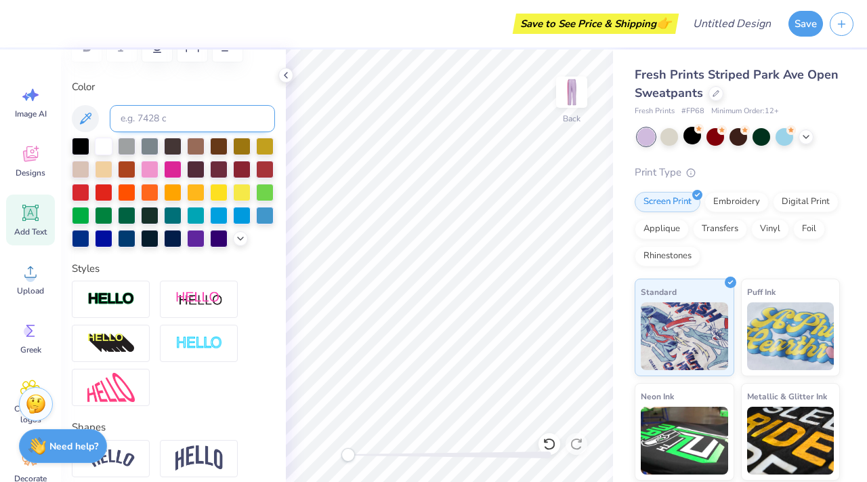
scroll to position [231, 0]
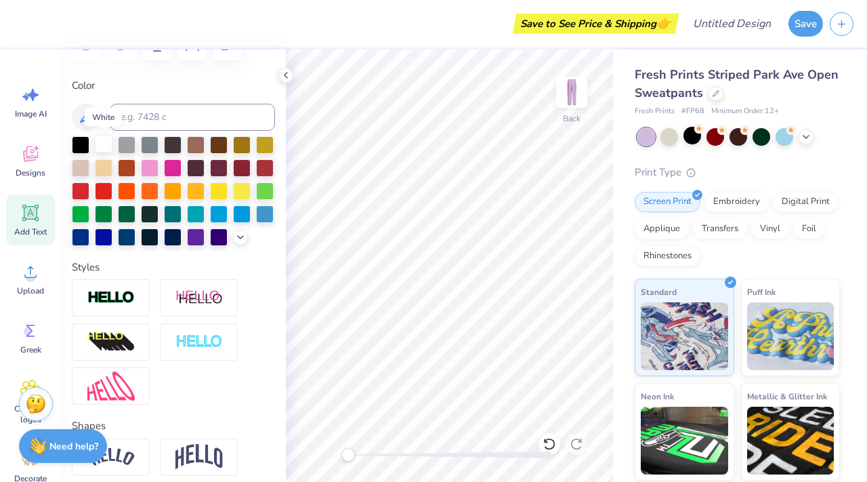
click at [102, 143] on div at bounding box center [104, 144] width 18 height 18
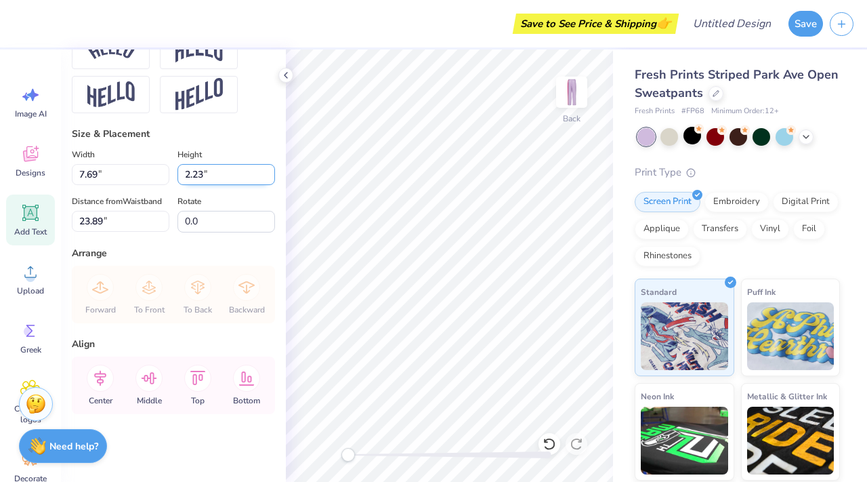
scroll to position [11, 3]
type textarea "EDC Fall '25"
type input "7.58"
type input "1.02"
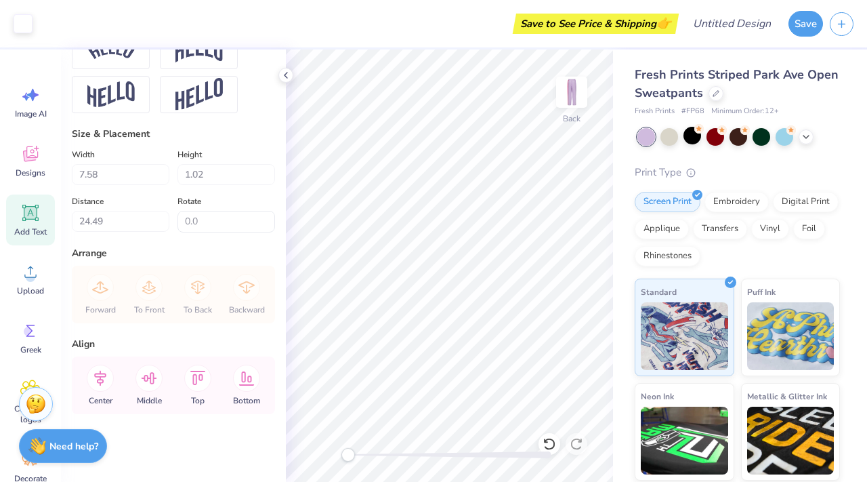
scroll to position [660, 0]
type input "5.12"
type textarea "EDC Fall '25"
type input "4.55"
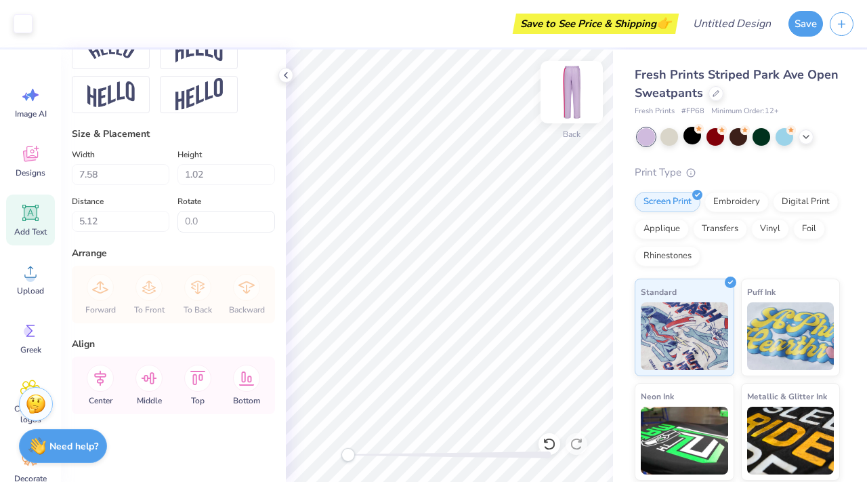
type input "2.75"
type input "4.25"
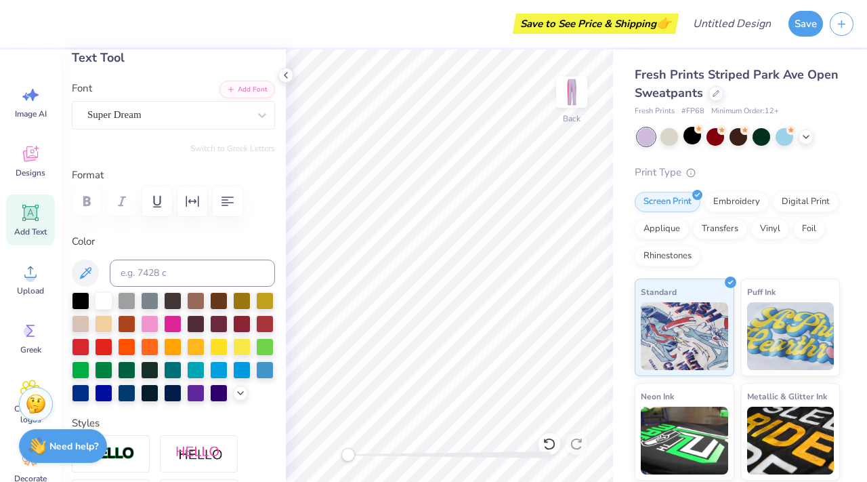
scroll to position [16, 0]
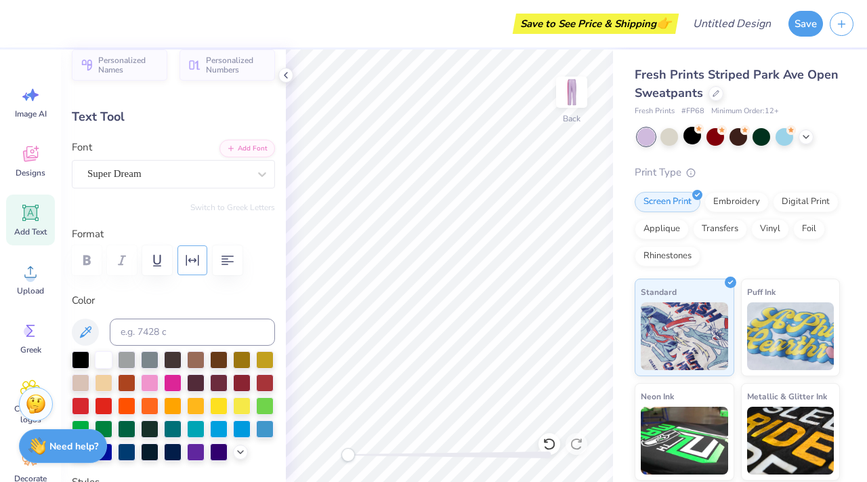
click at [192, 270] on button "button" at bounding box center [192, 260] width 30 height 30
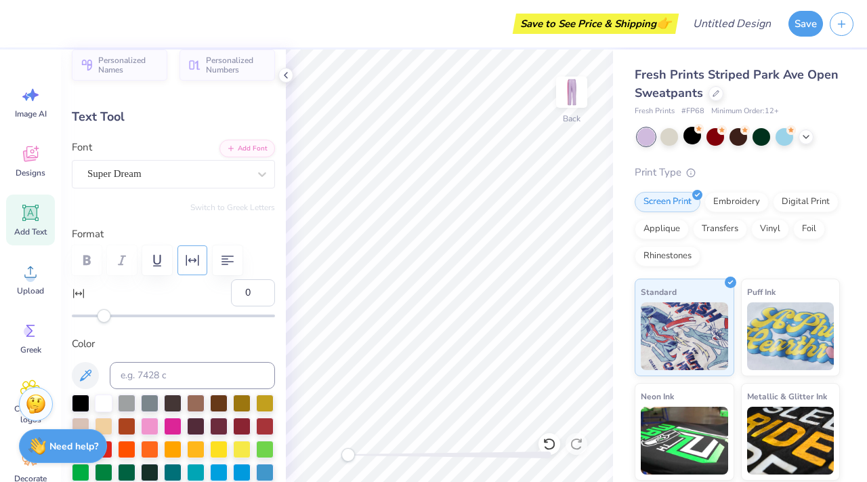
click at [192, 270] on button "button" at bounding box center [192, 260] width 30 height 30
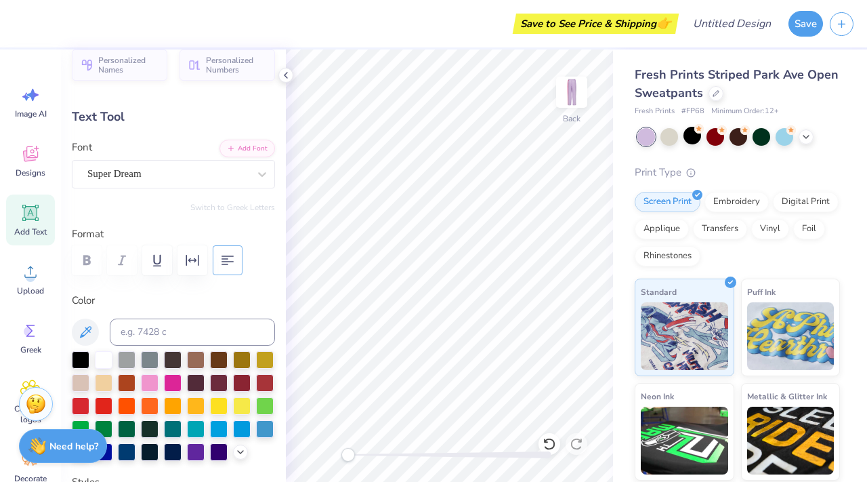
click at [233, 264] on icon "button" at bounding box center [227, 260] width 16 height 16
click at [89, 409] on div at bounding box center [81, 405] width 18 height 18
click at [112, 408] on div at bounding box center [104, 405] width 18 height 18
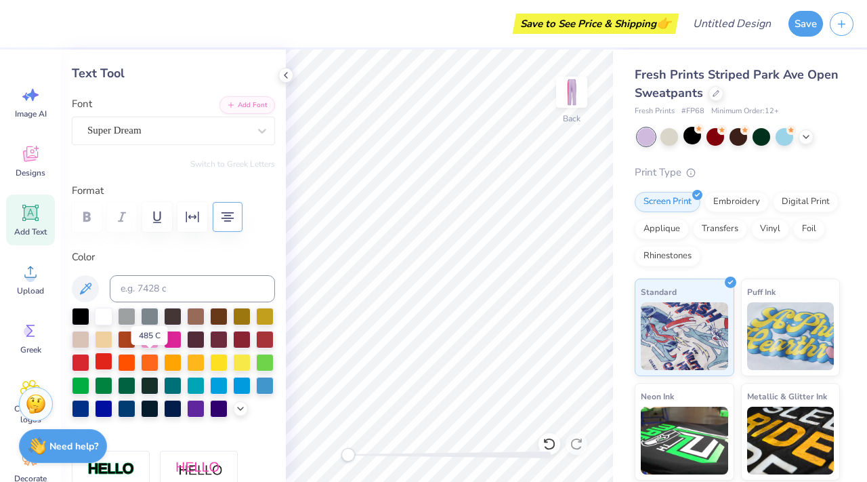
scroll to position [60, 0]
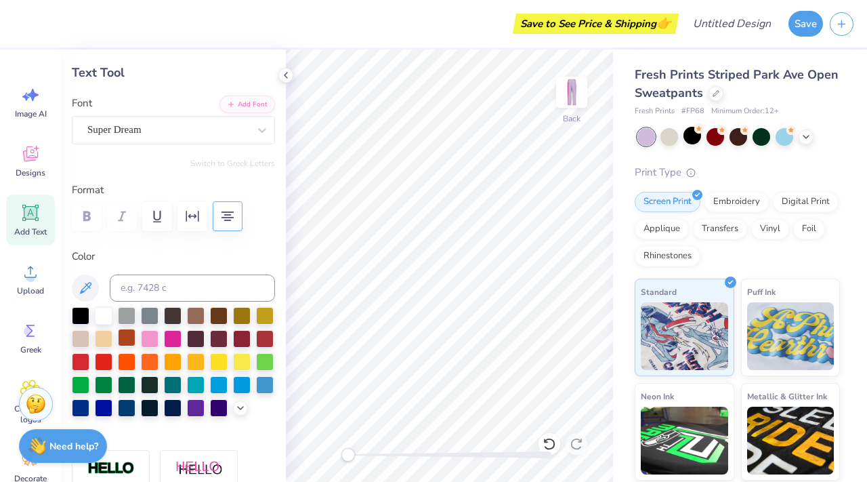
click at [151, 347] on div at bounding box center [173, 362] width 203 height 110
click at [112, 354] on div at bounding box center [104, 361] width 18 height 18
click at [182, 331] on div at bounding box center [173, 337] width 18 height 18
click at [158, 332] on div at bounding box center [150, 337] width 18 height 18
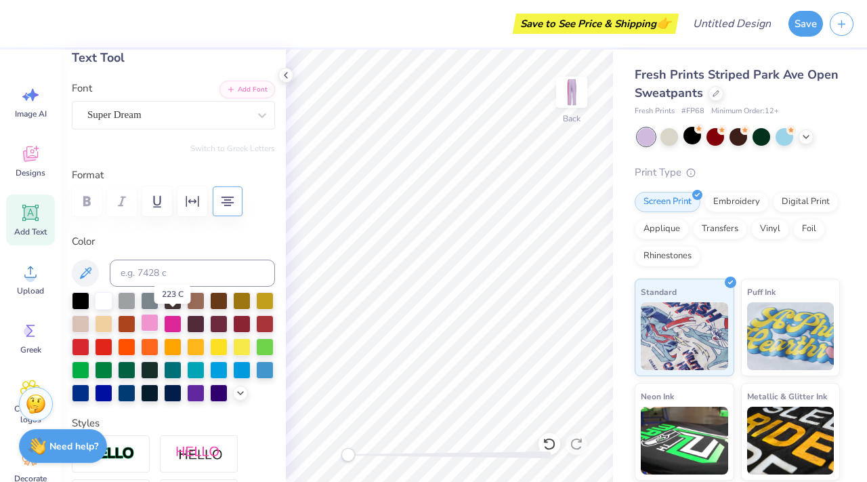
scroll to position [87, 0]
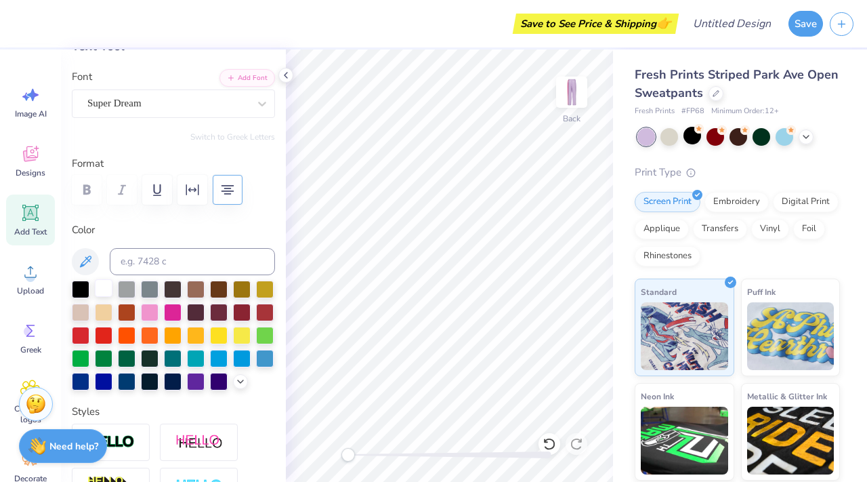
click at [100, 284] on div at bounding box center [104, 288] width 18 height 18
click at [81, 286] on div at bounding box center [81, 288] width 18 height 18
click at [103, 286] on div at bounding box center [104, 288] width 18 height 18
click at [130, 288] on div at bounding box center [127, 288] width 18 height 18
click at [151, 286] on div at bounding box center [150, 288] width 18 height 18
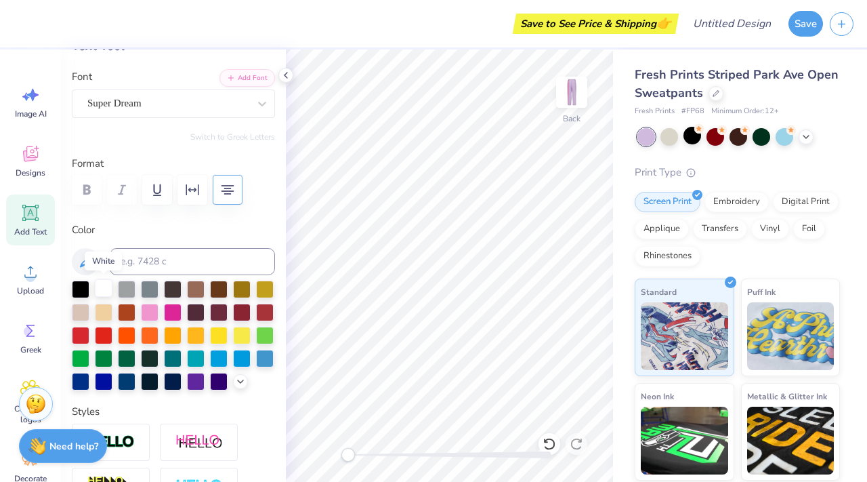
click at [100, 289] on div at bounding box center [104, 288] width 18 height 18
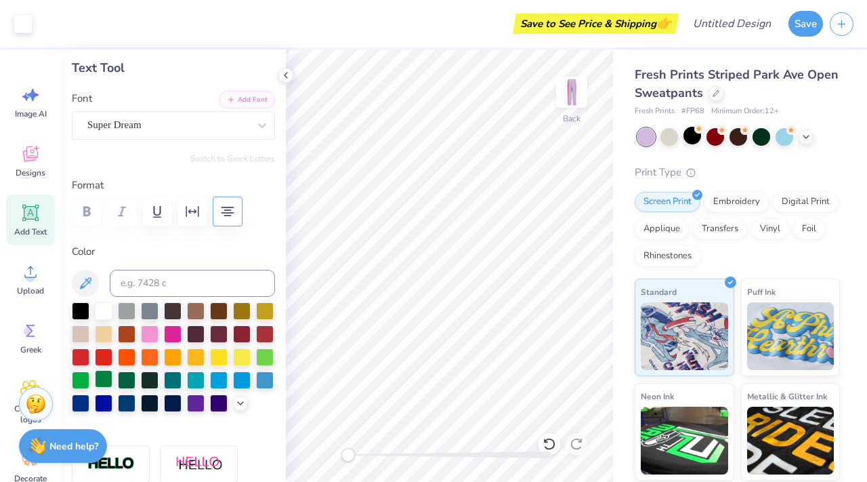
scroll to position [0, 0]
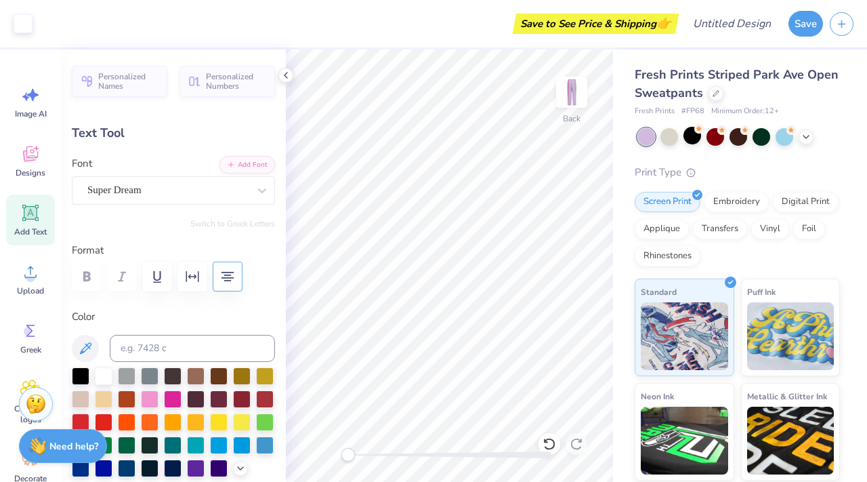
click at [654, 26] on div "Save to See Price & Shipping 👉" at bounding box center [595, 24] width 159 height 20
click at [805, 28] on button "Save" at bounding box center [805, 22] width 35 height 26
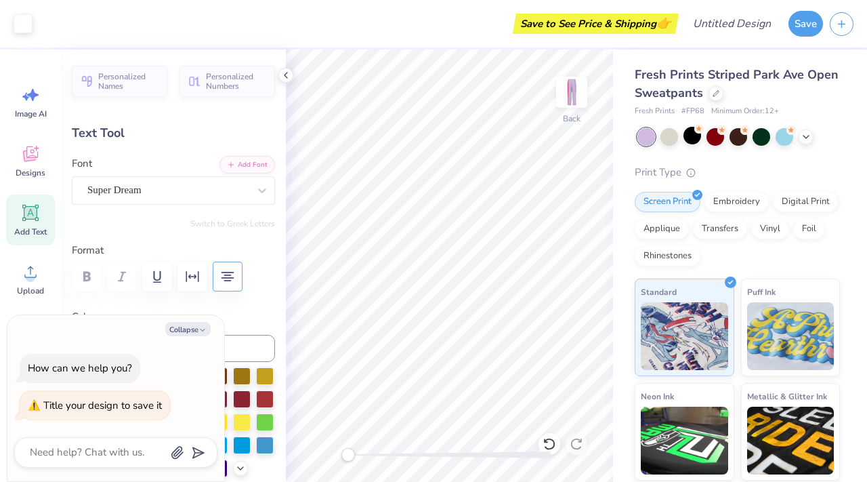
scroll to position [419, 0]
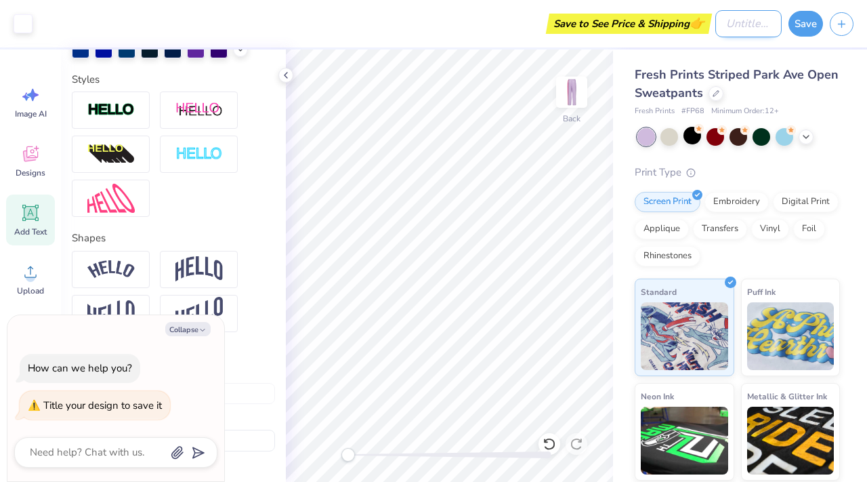
type textarea "x"
click at [736, 26] on input "Design Title" at bounding box center [748, 23] width 66 height 27
type input "p"
type textarea "x"
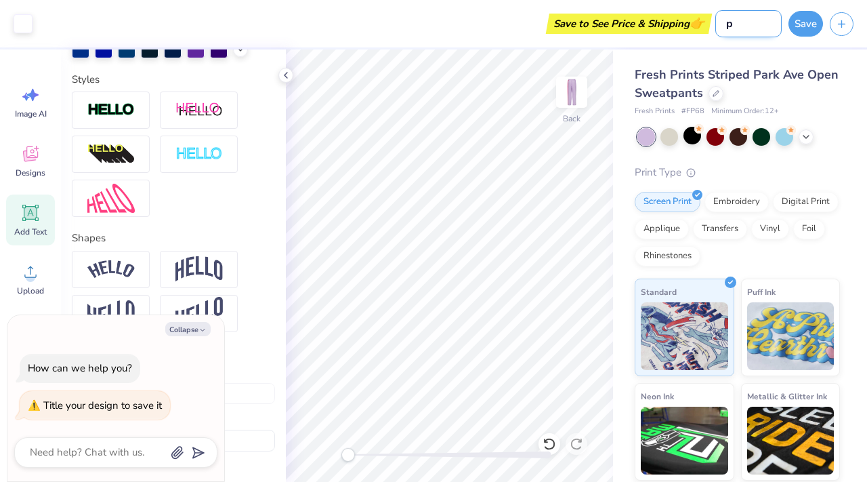
type input "pa"
type textarea "x"
type input "pan"
type textarea "x"
type input "pant"
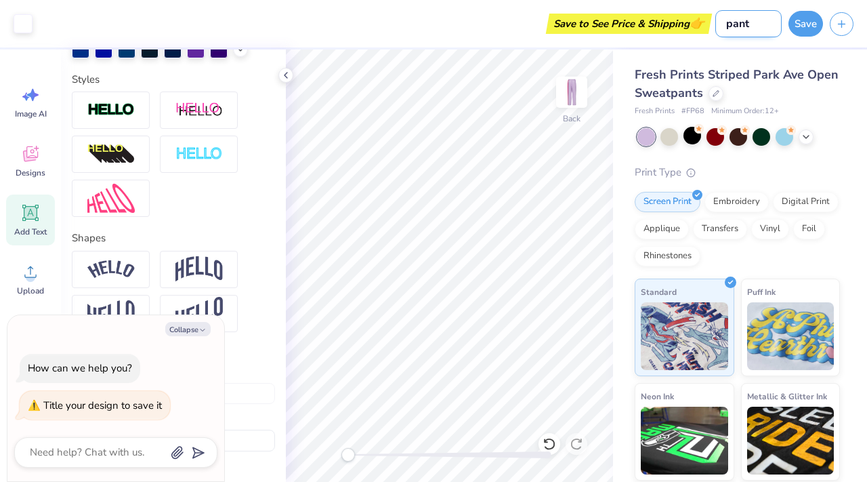
type textarea "x"
type input "pant"
click at [804, 26] on button "Save" at bounding box center [805, 22] width 35 height 26
type textarea "x"
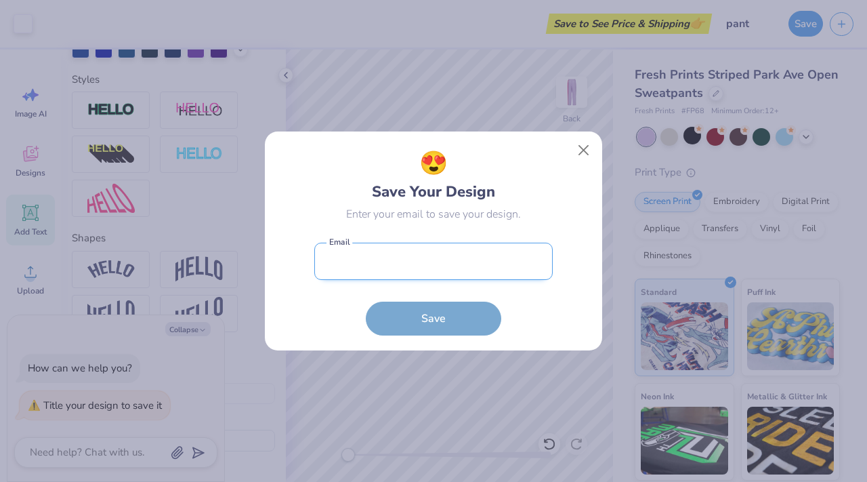
click at [356, 274] on input "email" at bounding box center [433, 260] width 238 height 37
type input "[EMAIL_ADDRESS][DOMAIN_NAME]"
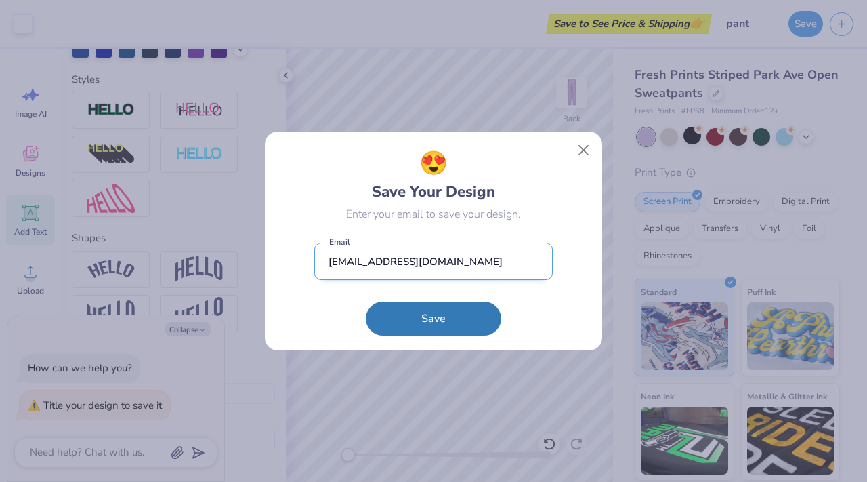
click at [409, 264] on input "[EMAIL_ADDRESS][DOMAIN_NAME]" at bounding box center [433, 260] width 238 height 37
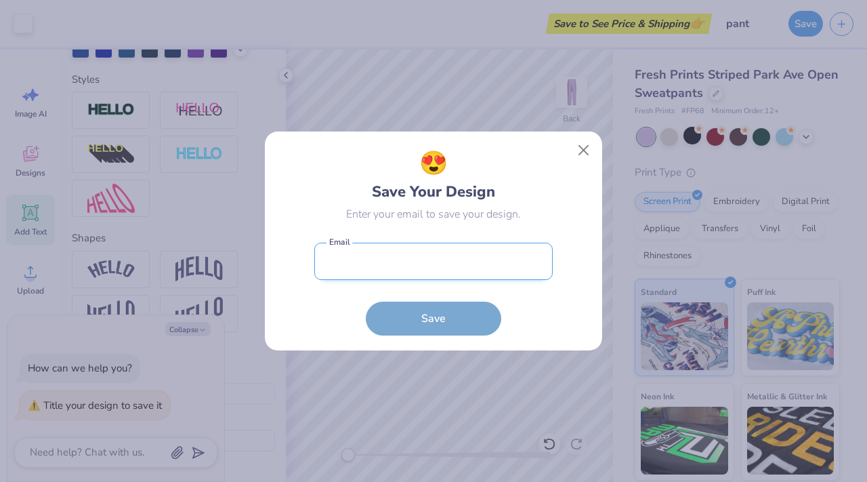
click at [416, 274] on input "email" at bounding box center [433, 260] width 238 height 37
type input "[PERSON_NAME][EMAIL_ADDRESS][PERSON_NAME][PERSON_NAME][DOMAIN_NAME]"
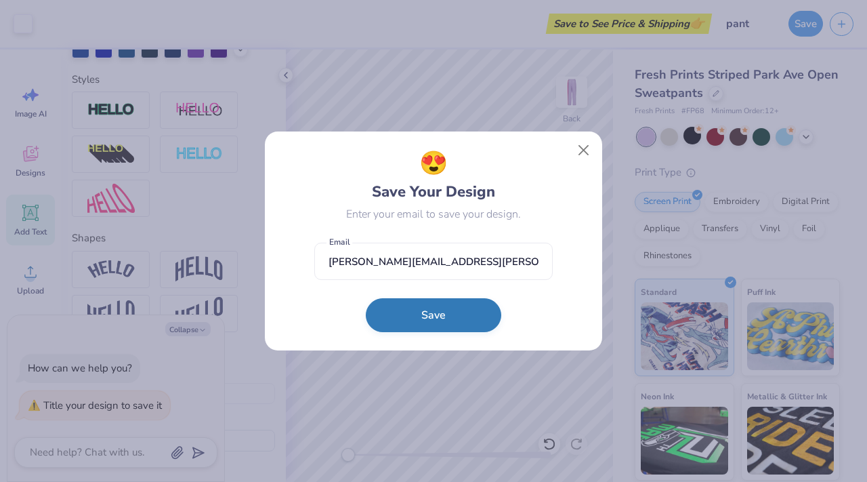
click at [422, 317] on button "Save" at bounding box center [433, 315] width 135 height 34
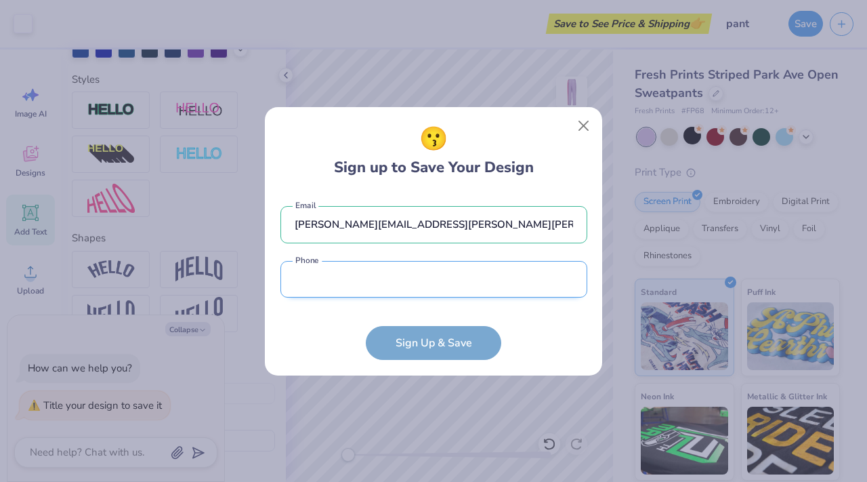
click at [414, 297] on input "tel" at bounding box center [433, 279] width 307 height 37
type input "[PHONE_NUMBER]"
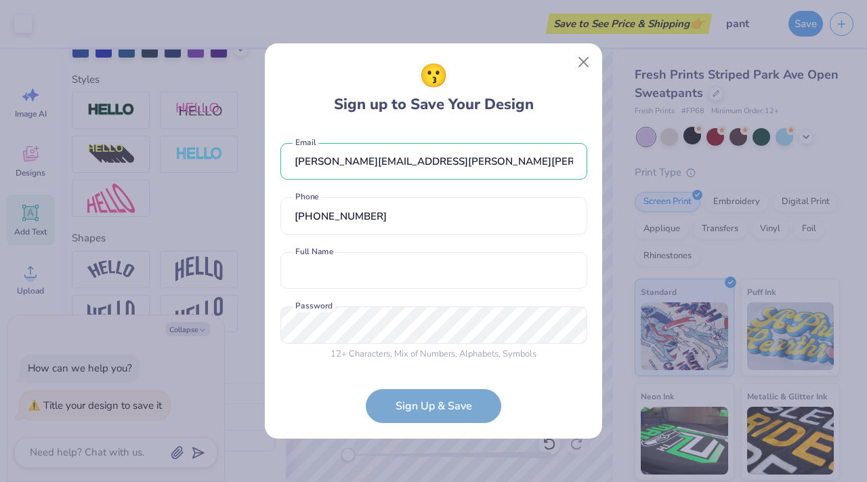
click at [397, 394] on form "[PERSON_NAME][EMAIL_ADDRESS][PERSON_NAME][PERSON_NAME][DOMAIN_NAME] Email [PHON…" at bounding box center [433, 276] width 307 height 294
click at [584, 66] on button "Close" at bounding box center [584, 62] width 26 height 26
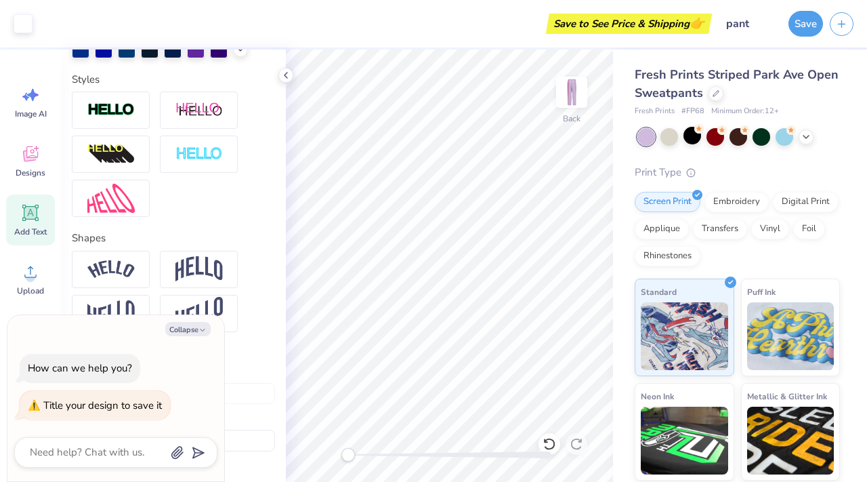
type textarea "x"
